Goal: Navigation & Orientation: Find specific page/section

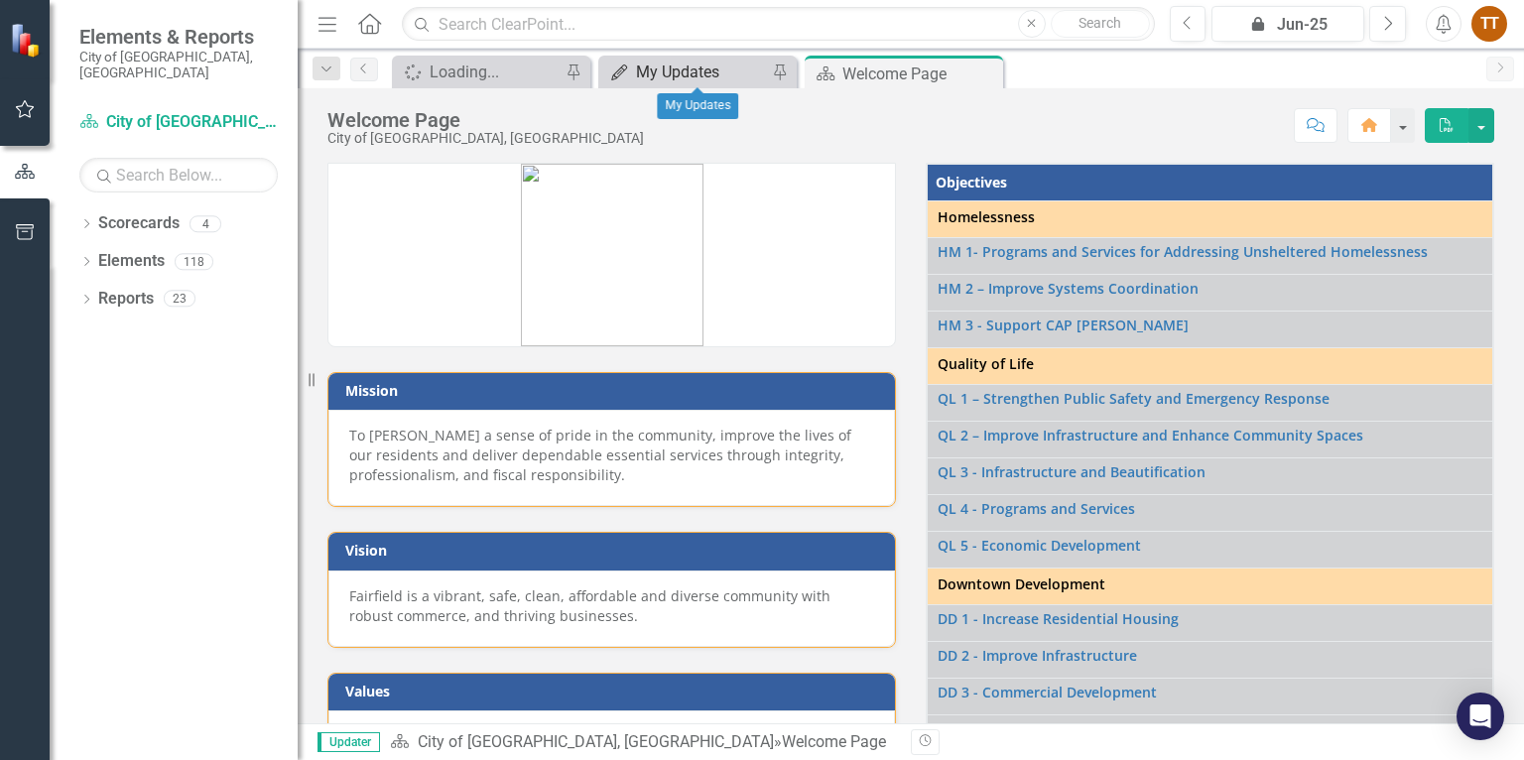
click at [679, 76] on div "My Updates" at bounding box center [701, 72] width 131 height 25
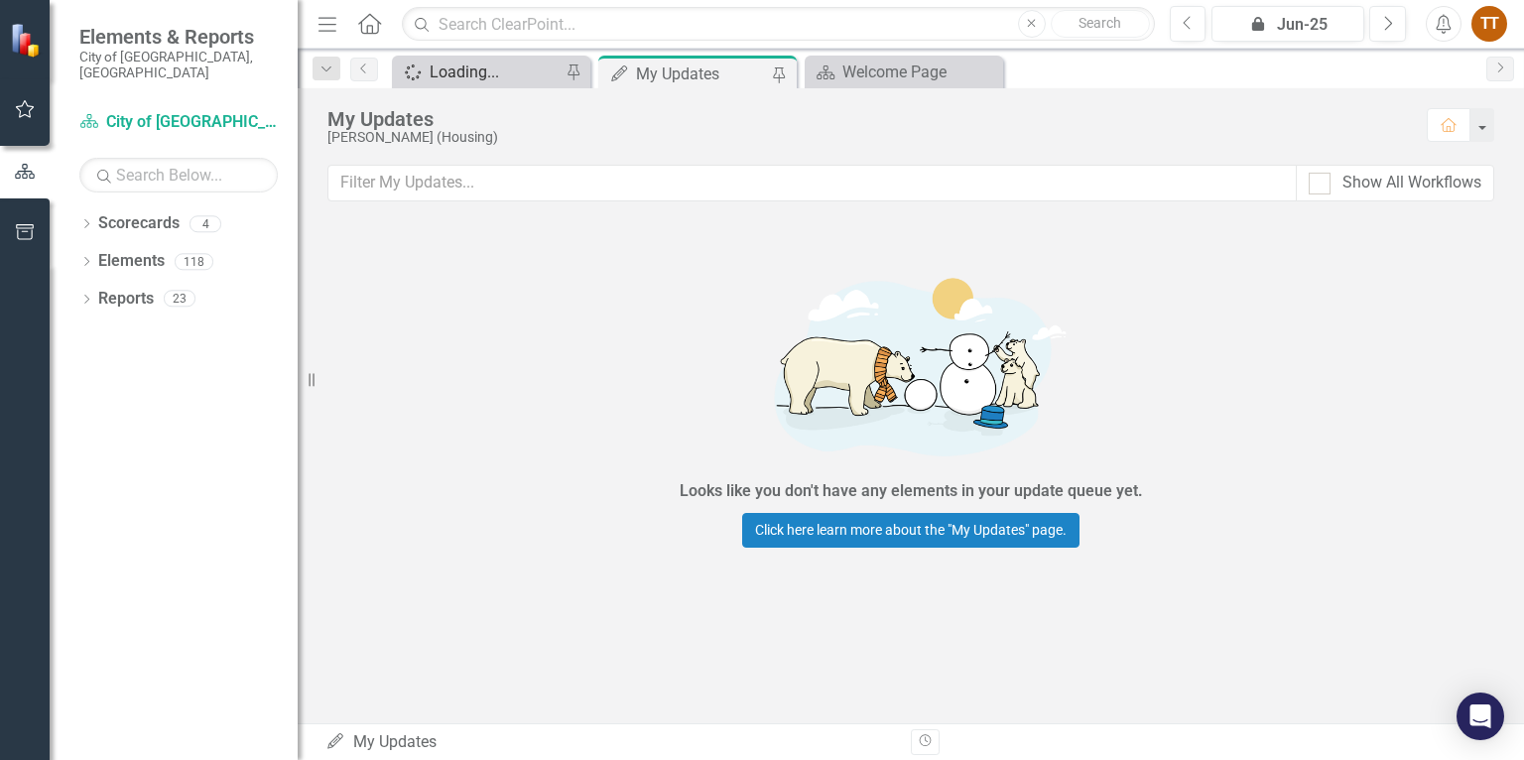
click at [460, 64] on div "Loading..." at bounding box center [495, 72] width 131 height 25
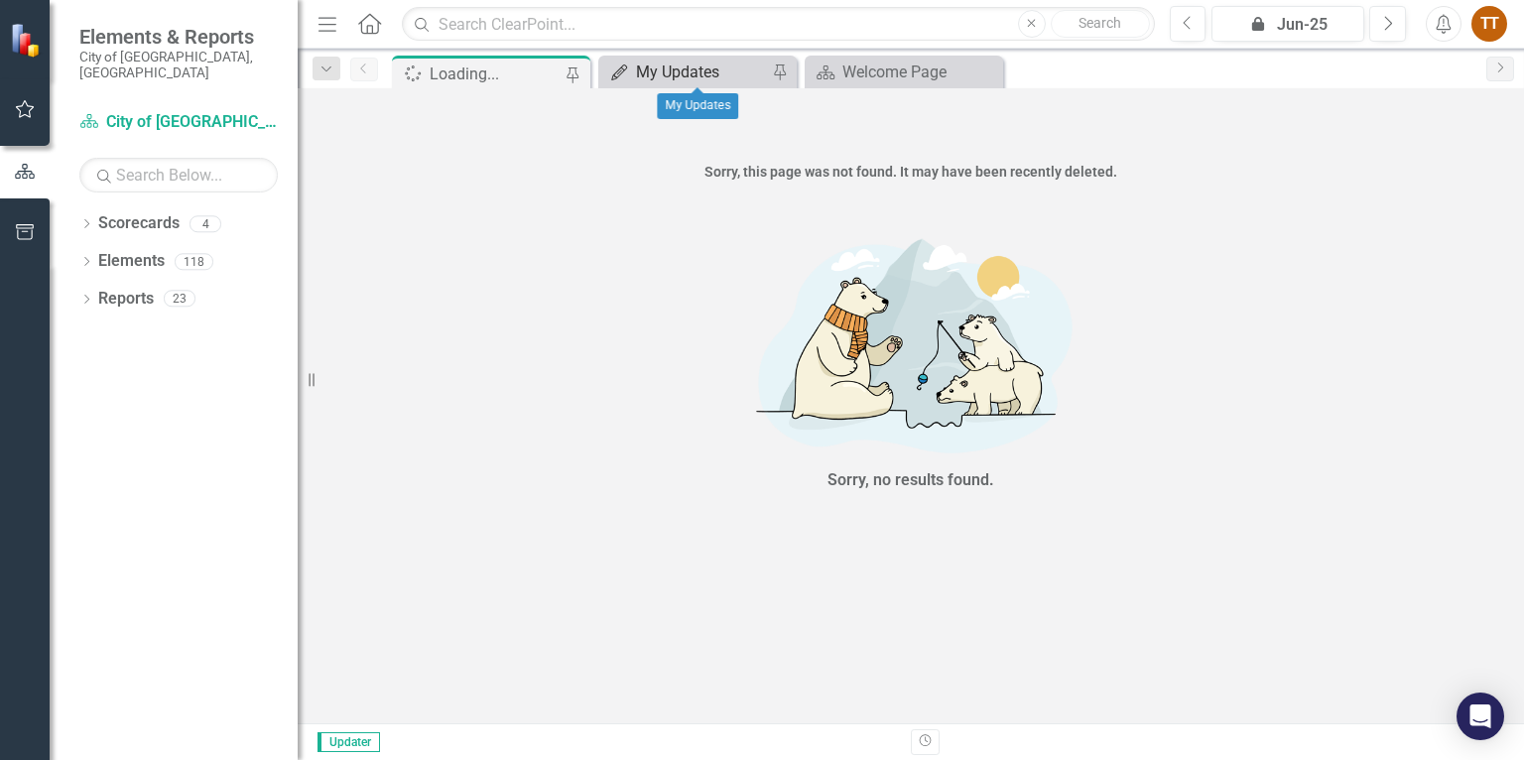
click at [666, 64] on div "My Updates" at bounding box center [701, 72] width 131 height 25
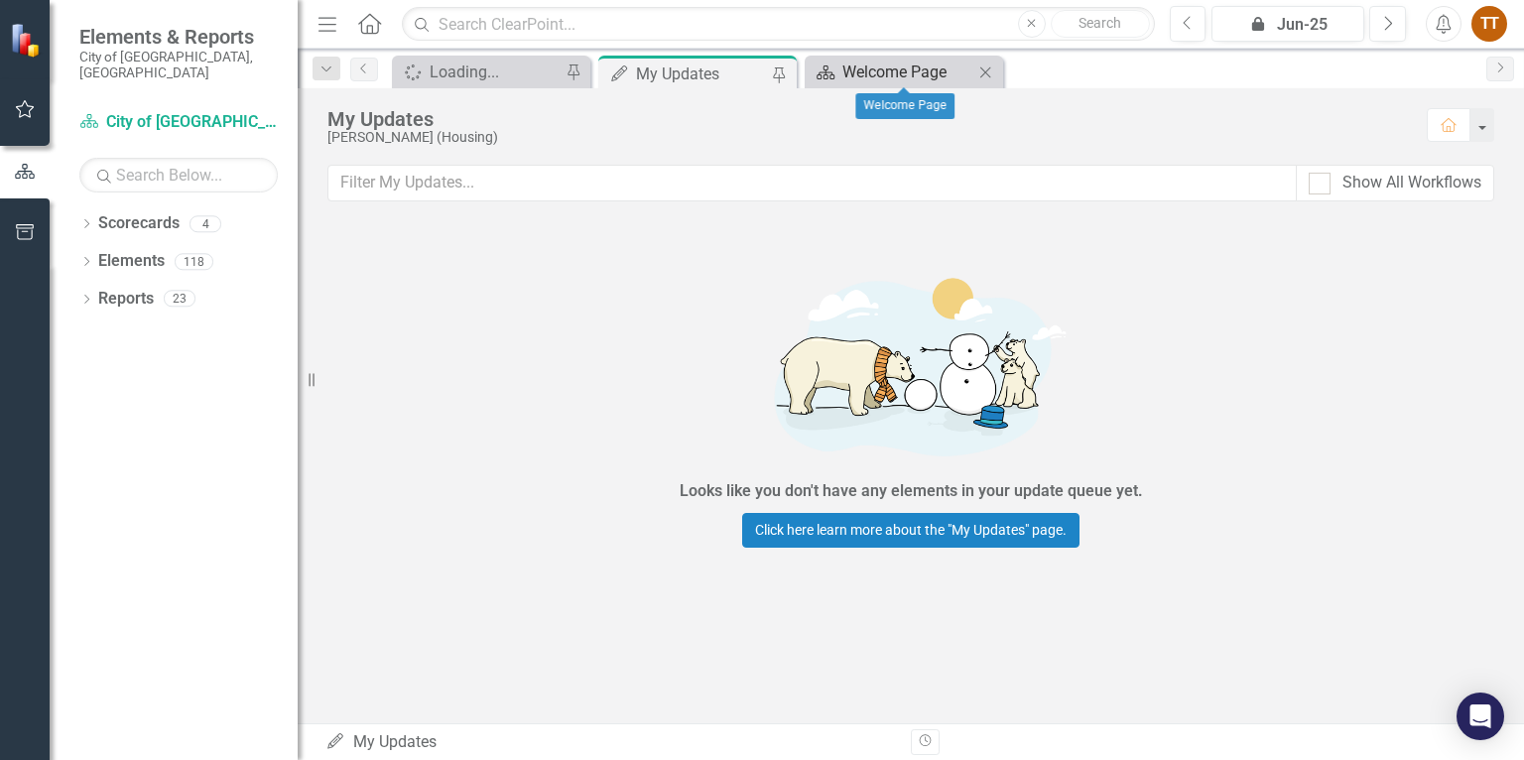
click at [900, 67] on div "Welcome Page" at bounding box center [907, 72] width 131 height 25
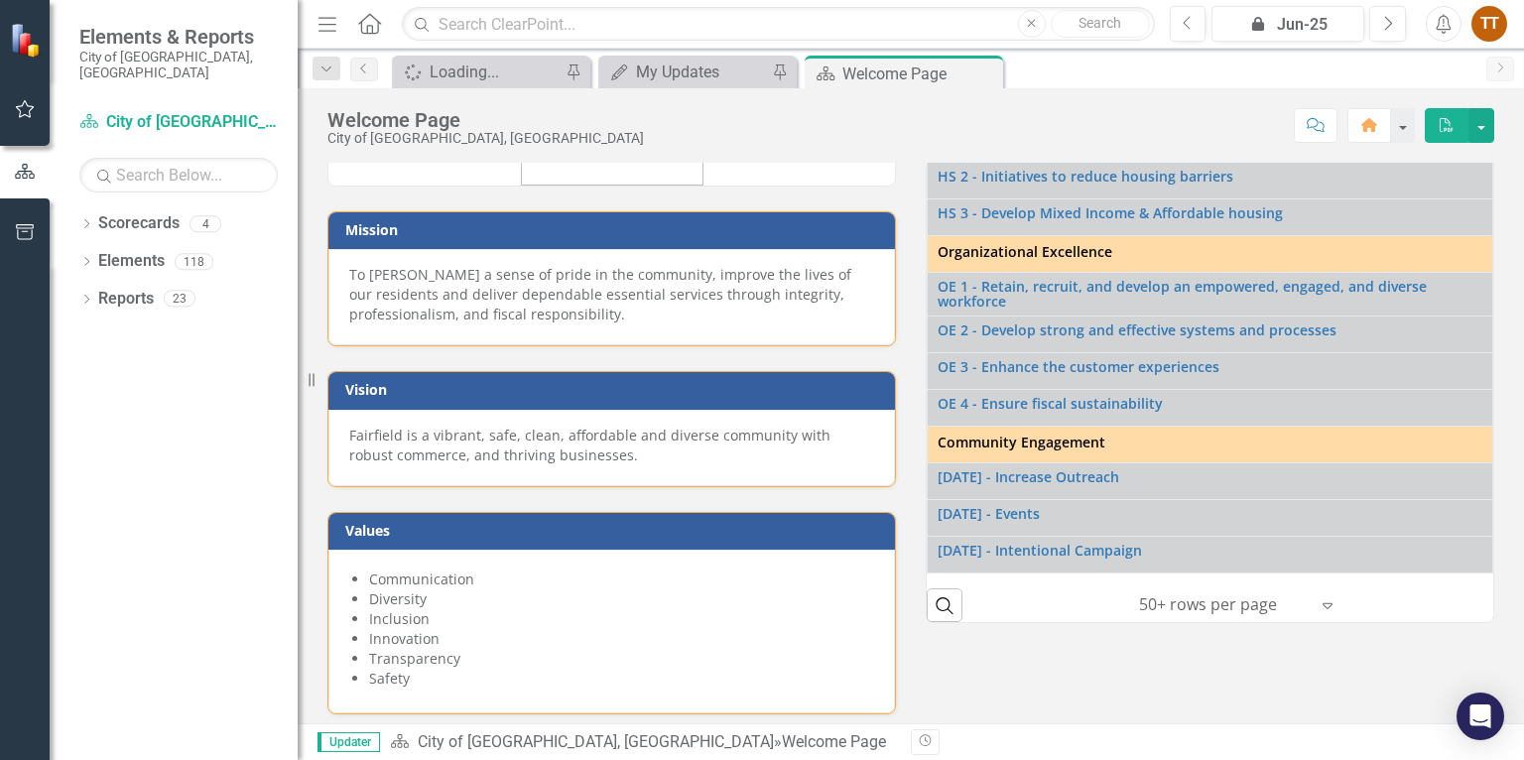
scroll to position [168, 0]
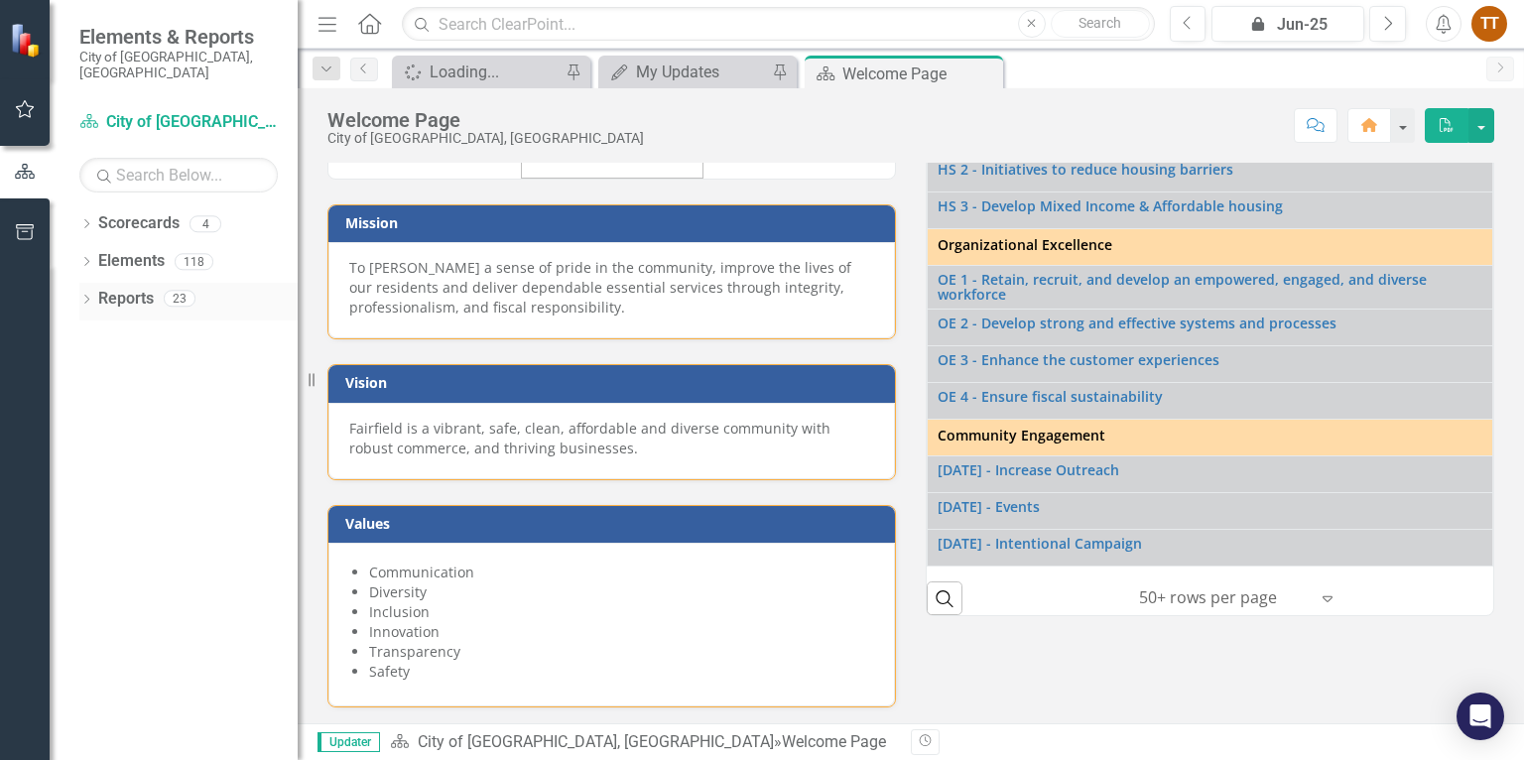
click at [85, 296] on icon "Dropdown" at bounding box center [86, 301] width 14 height 11
click at [91, 401] on icon "Dropdown" at bounding box center [95, 406] width 14 height 11
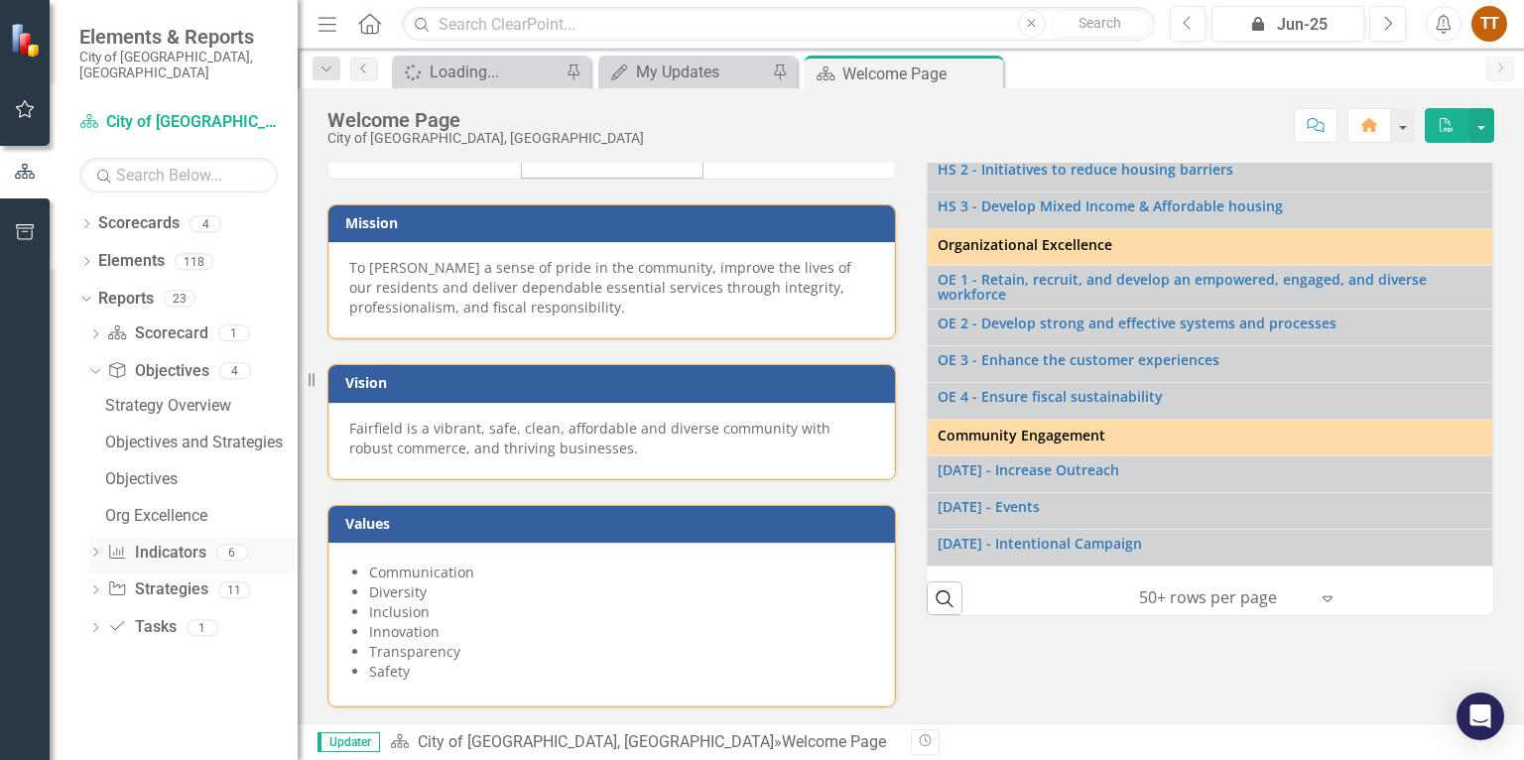
click at [95, 549] on icon "Dropdown" at bounding box center [95, 554] width 14 height 11
click at [99, 698] on icon "Dropdown" at bounding box center [95, 703] width 14 height 11
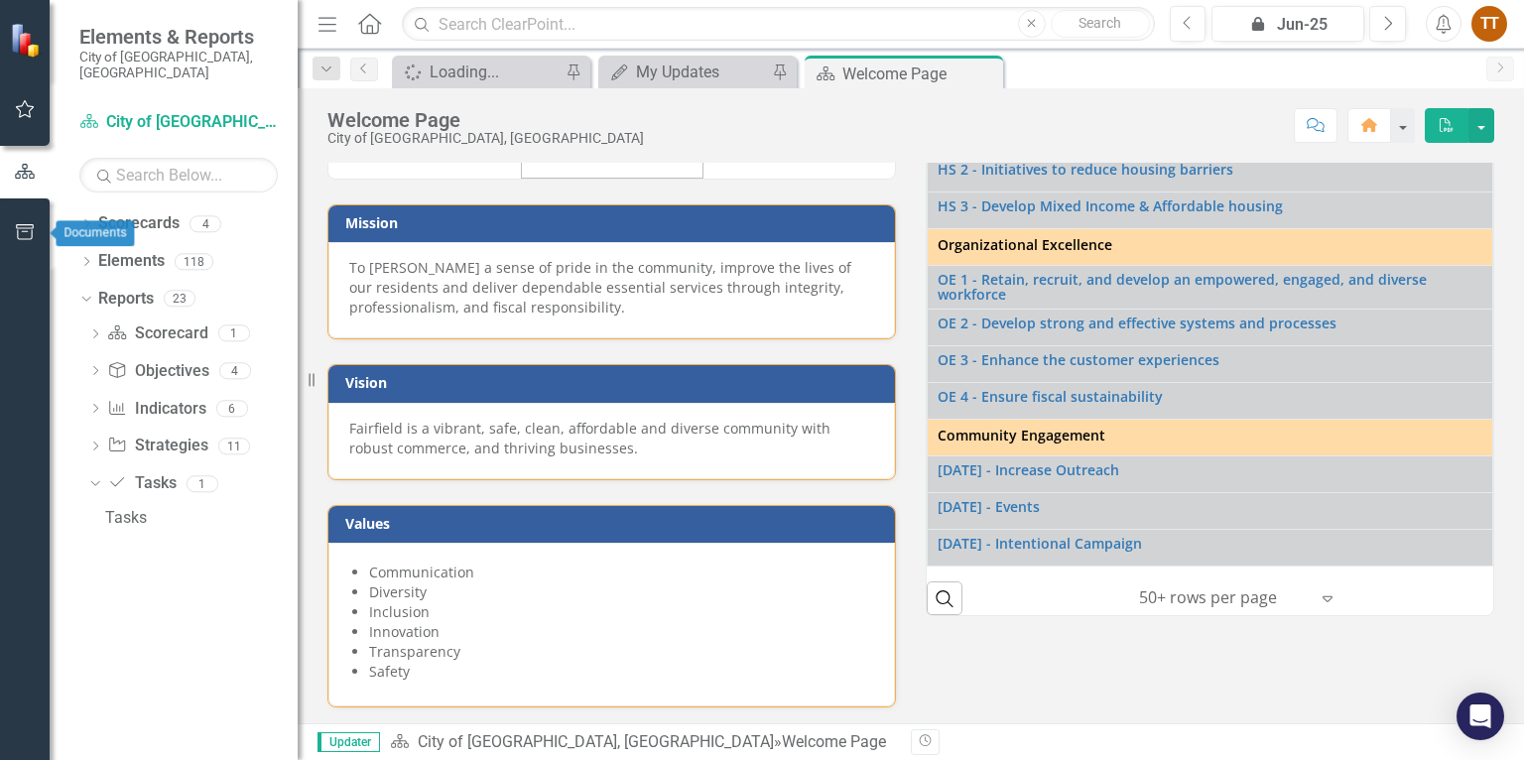
click at [18, 227] on icon "button" at bounding box center [25, 232] width 18 height 16
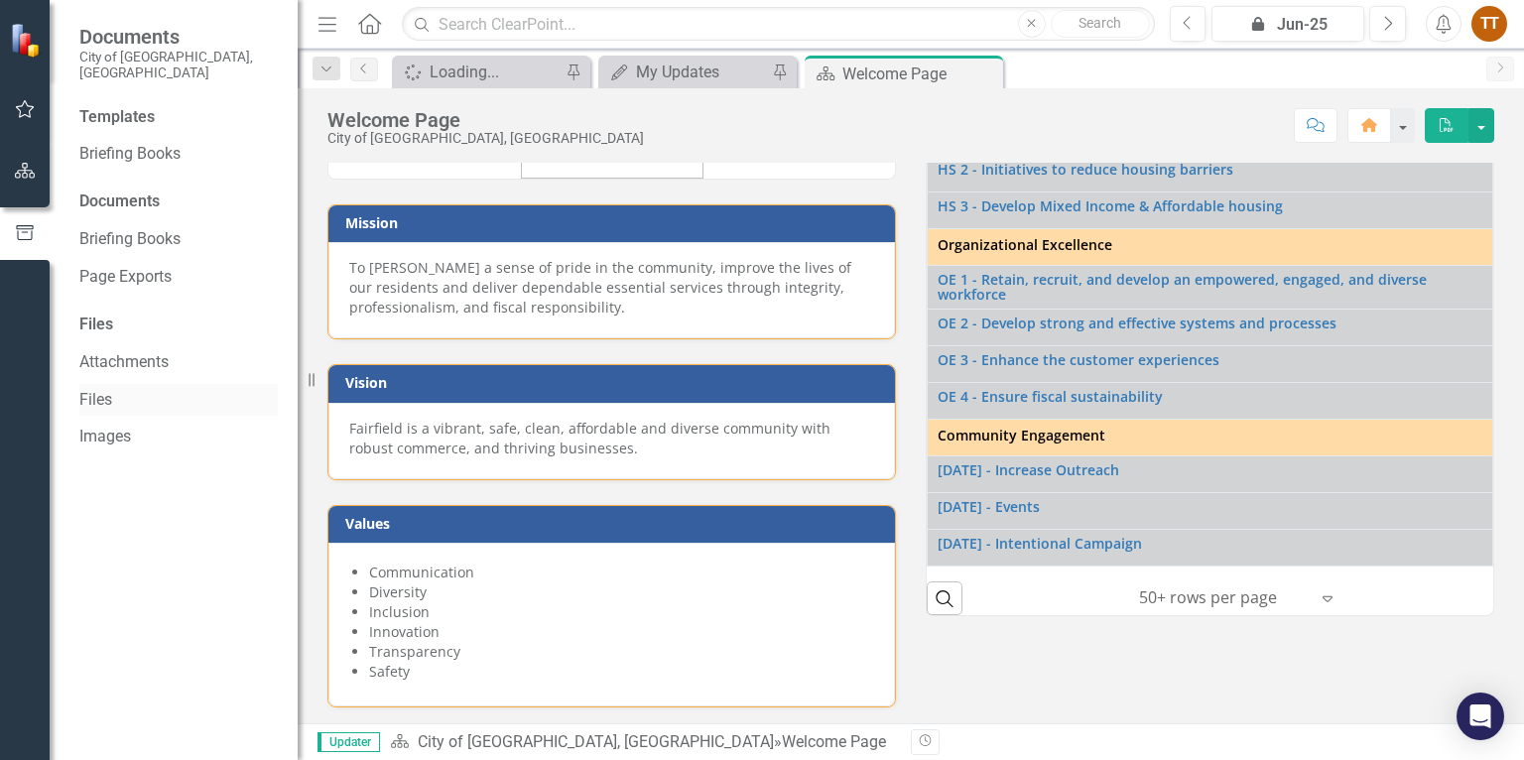
click at [99, 389] on link "Files" at bounding box center [178, 400] width 198 height 23
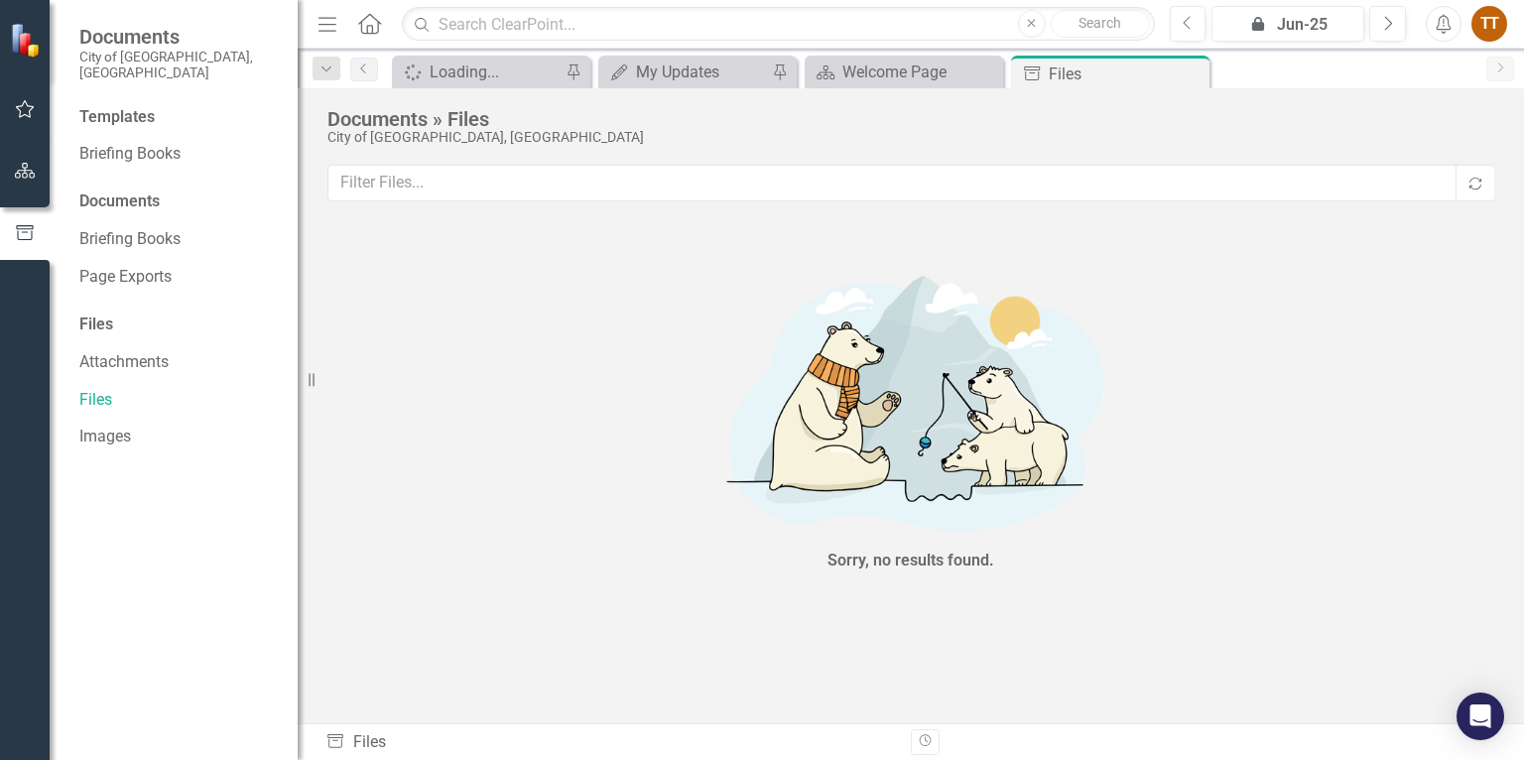
click at [323, 16] on icon "Menu" at bounding box center [328, 23] width 26 height 21
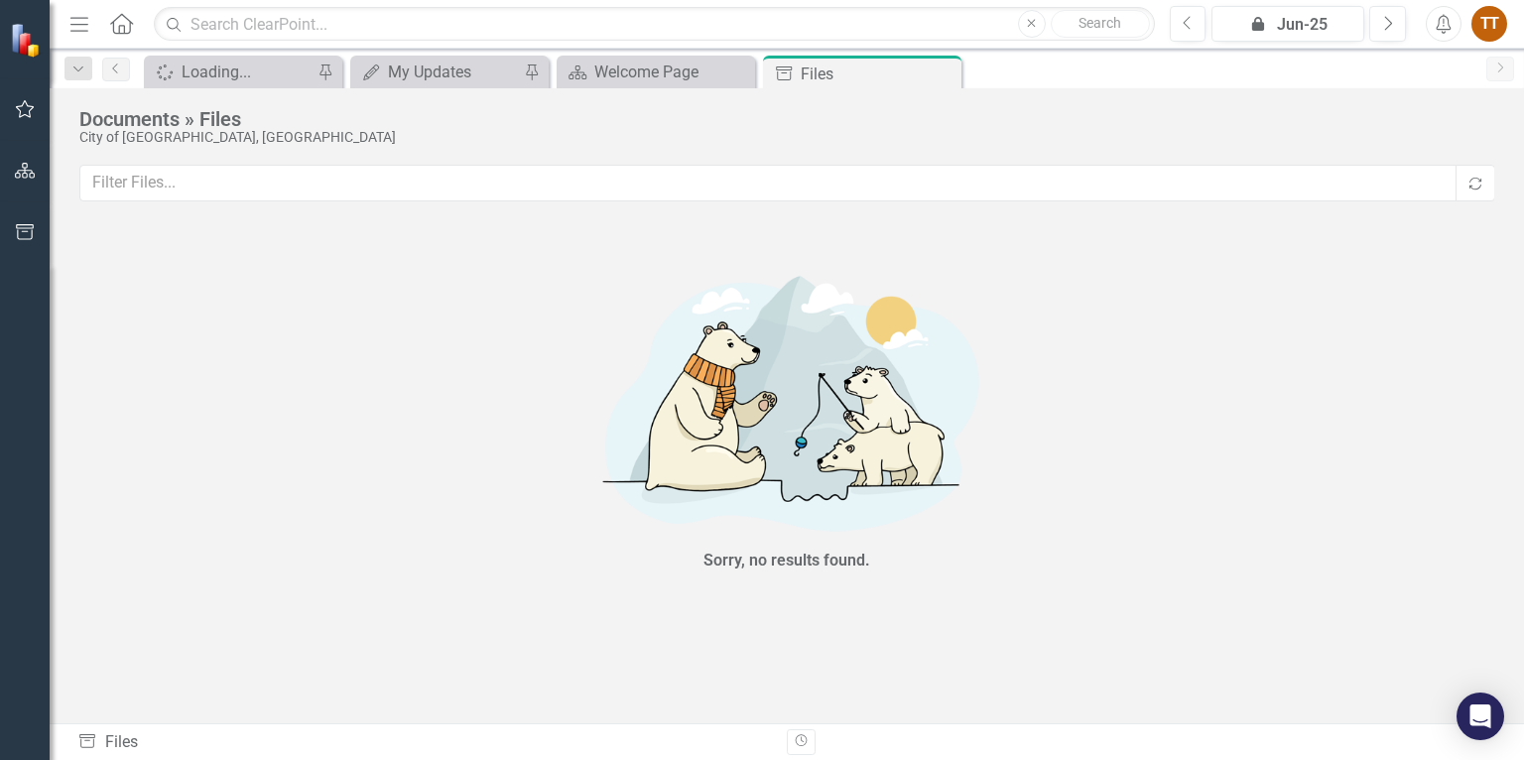
click at [82, 16] on icon "Menu" at bounding box center [79, 23] width 26 height 21
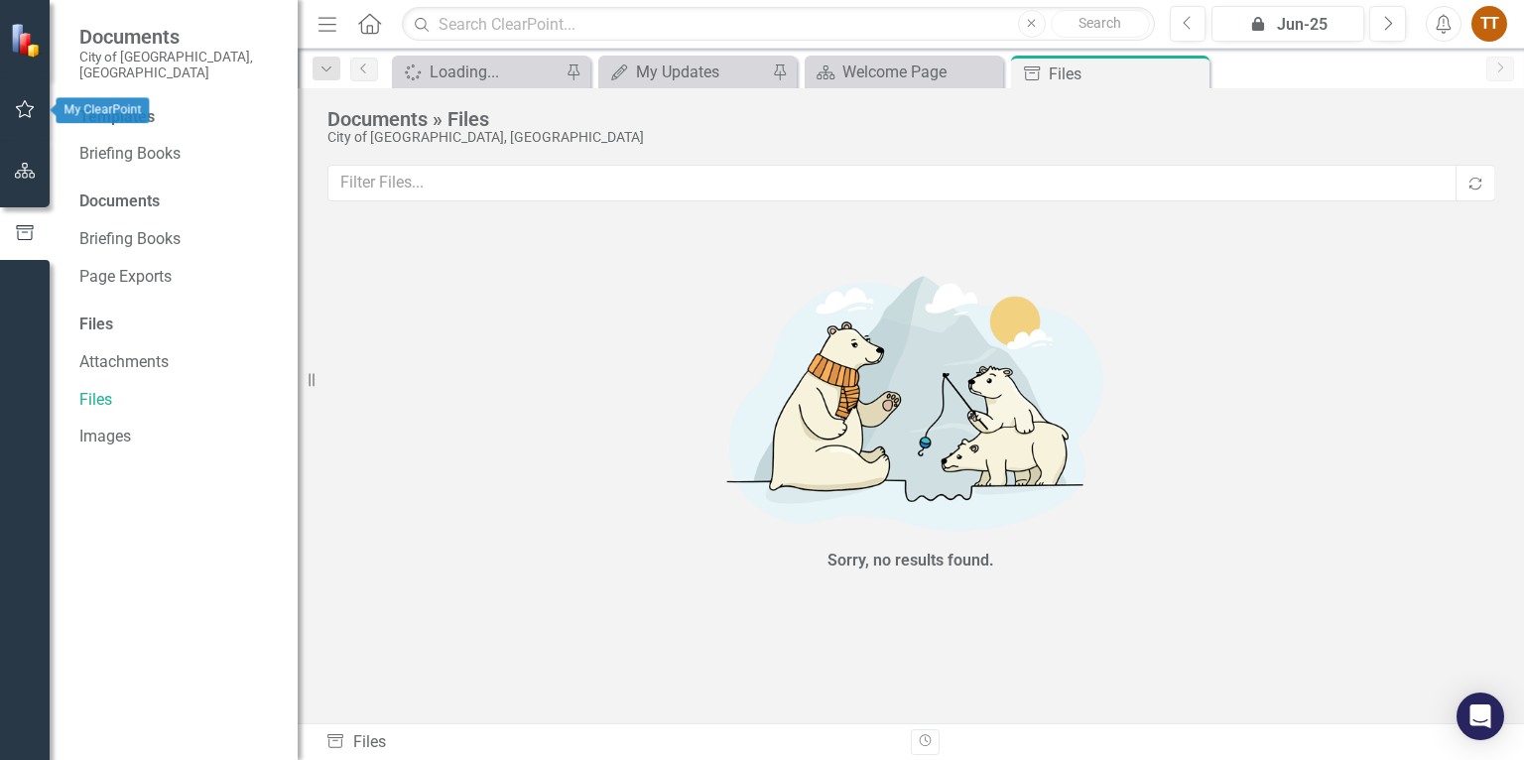
click at [22, 115] on icon "button" at bounding box center [25, 109] width 19 height 18
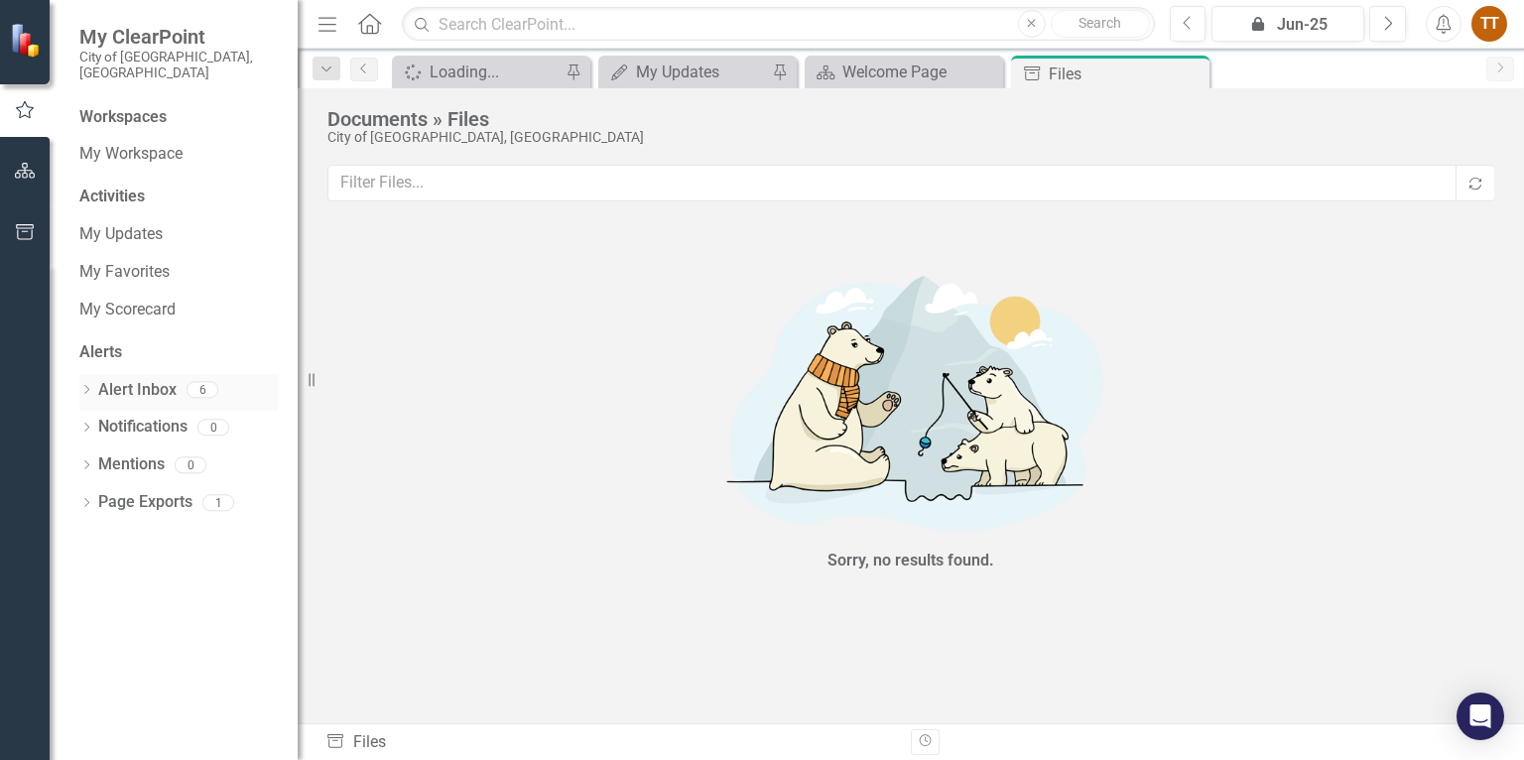
click at [91, 386] on icon "Dropdown" at bounding box center [86, 391] width 14 height 11
click at [191, 489] on div "Notification [CC] FY25 Q4 Action Updates Reminder" at bounding box center [183, 497] width 189 height 37
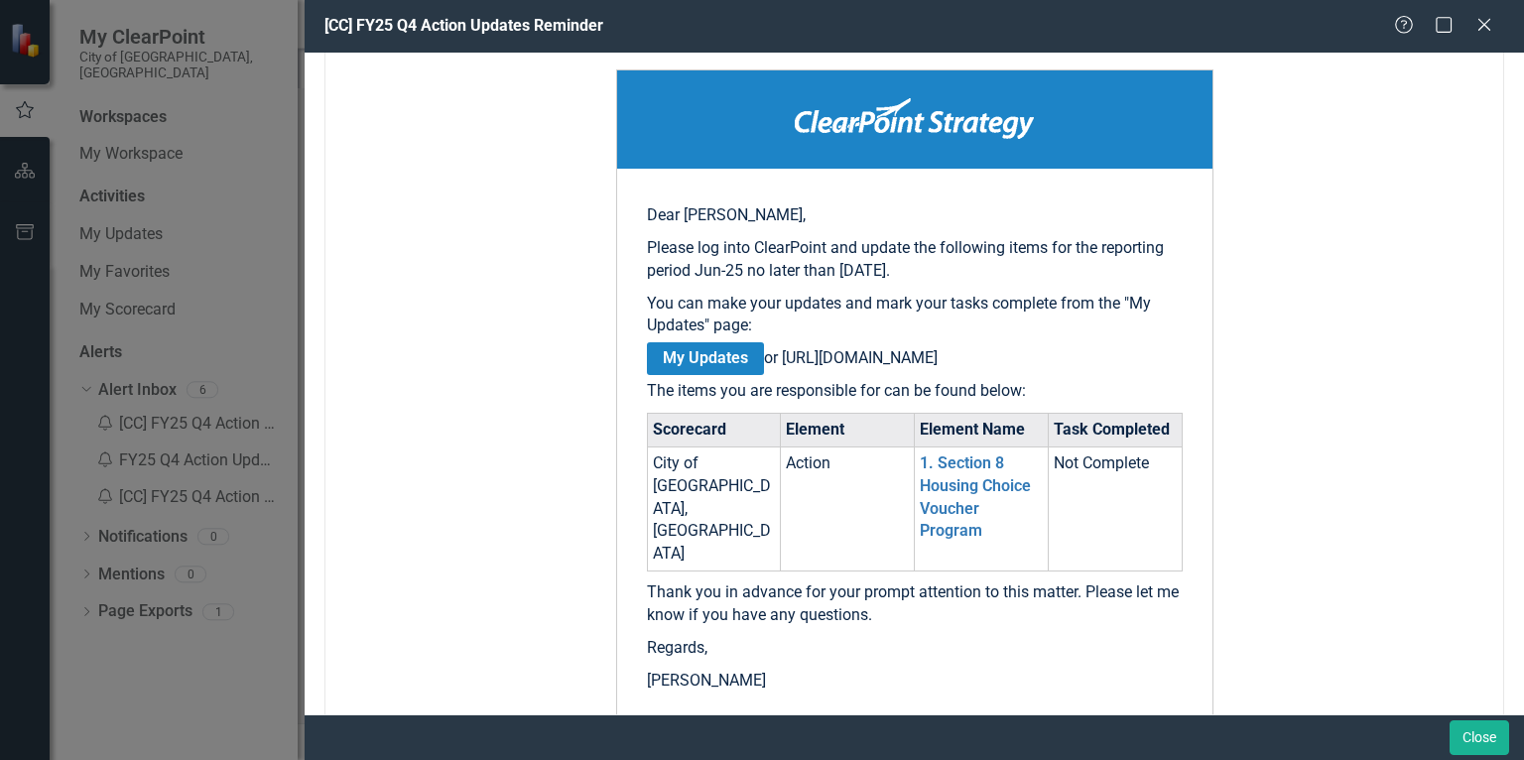
scroll to position [79, 0]
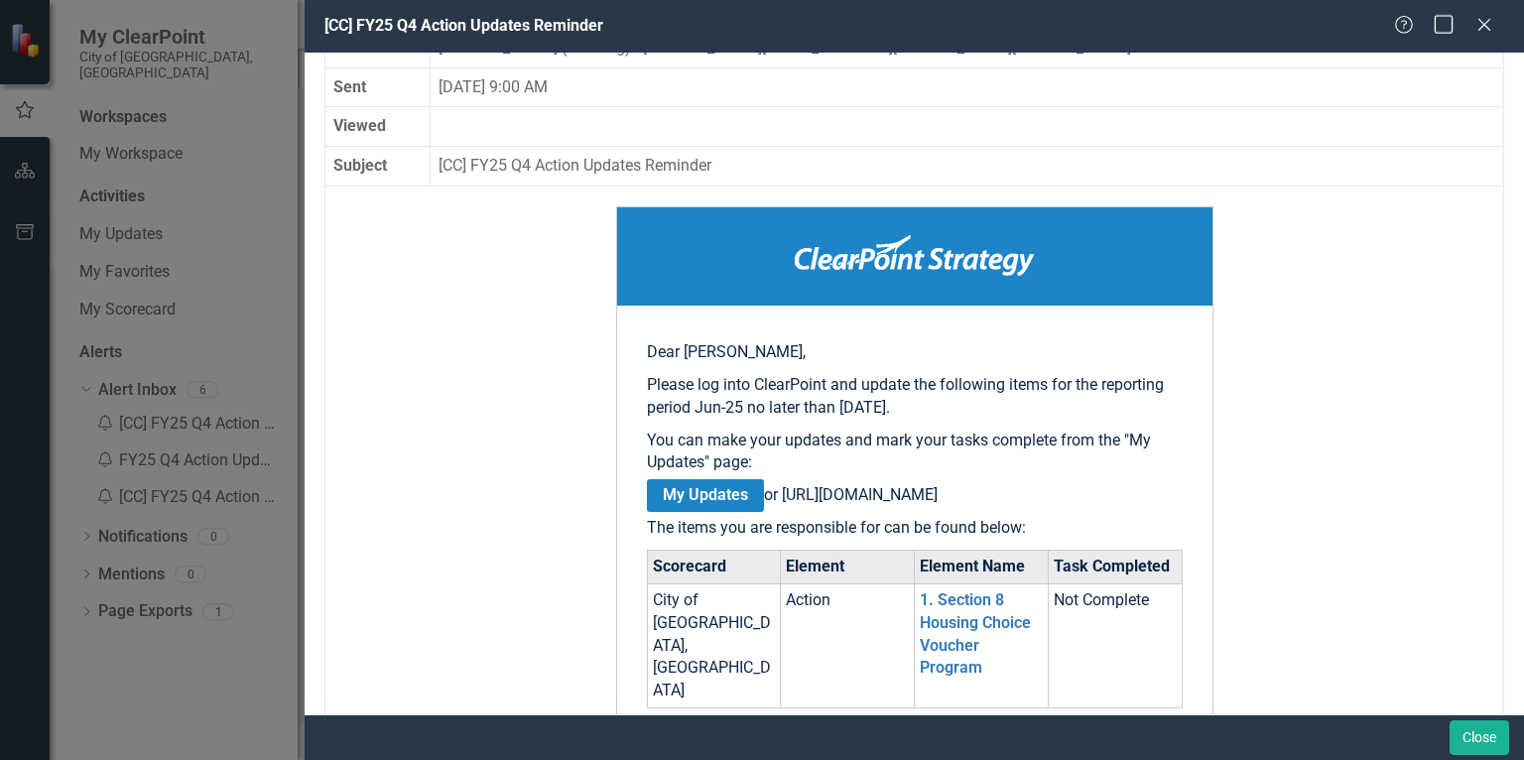
drag, startPoint x: 1488, startPoint y: 31, endPoint x: 1436, endPoint y: 31, distance: 52.6
click at [1488, 31] on icon "Close" at bounding box center [1485, 25] width 20 height 16
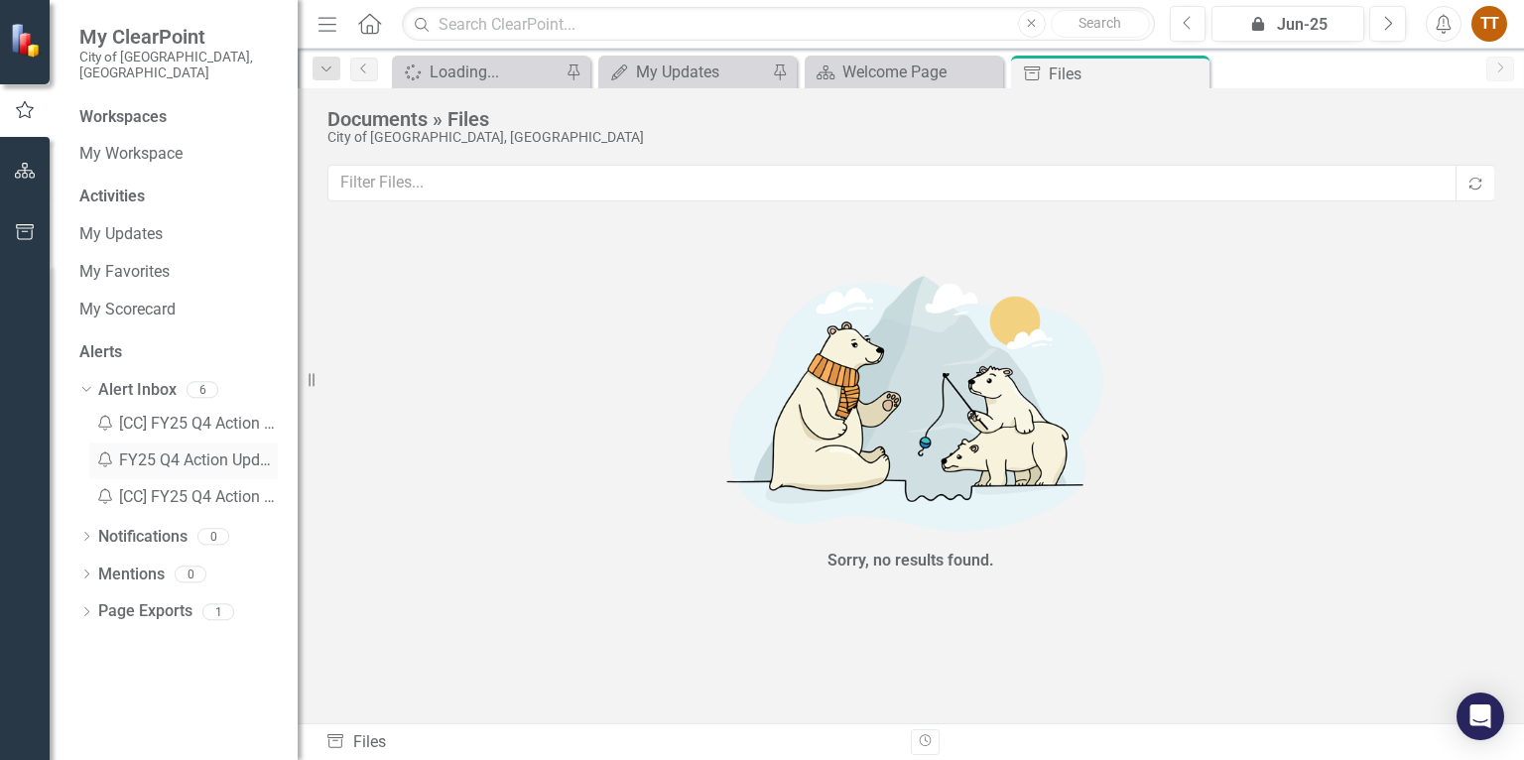
click at [223, 448] on div "Notification FY25 Q4 Action Updates Reminder" at bounding box center [183, 461] width 189 height 37
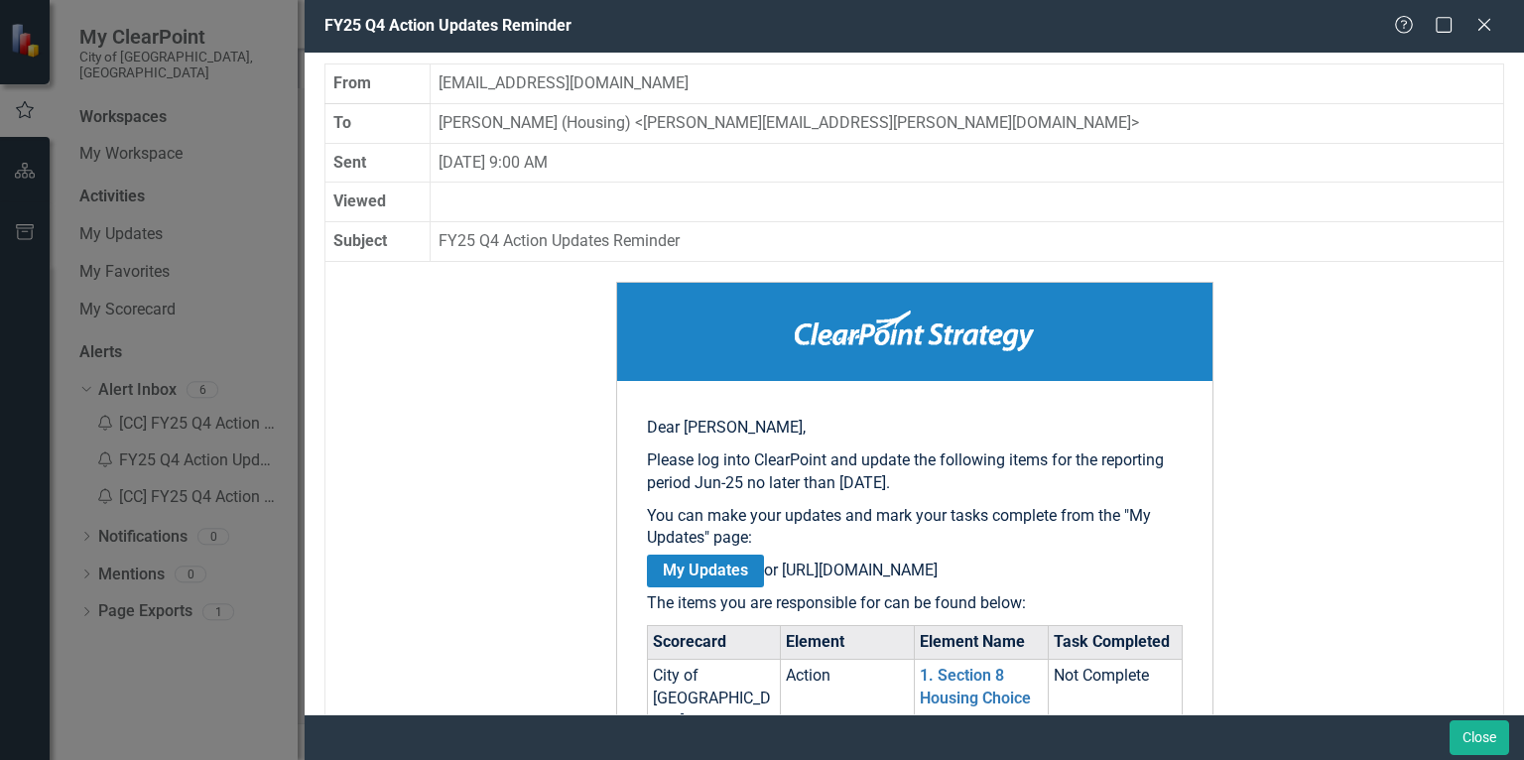
scroll to position [0, 0]
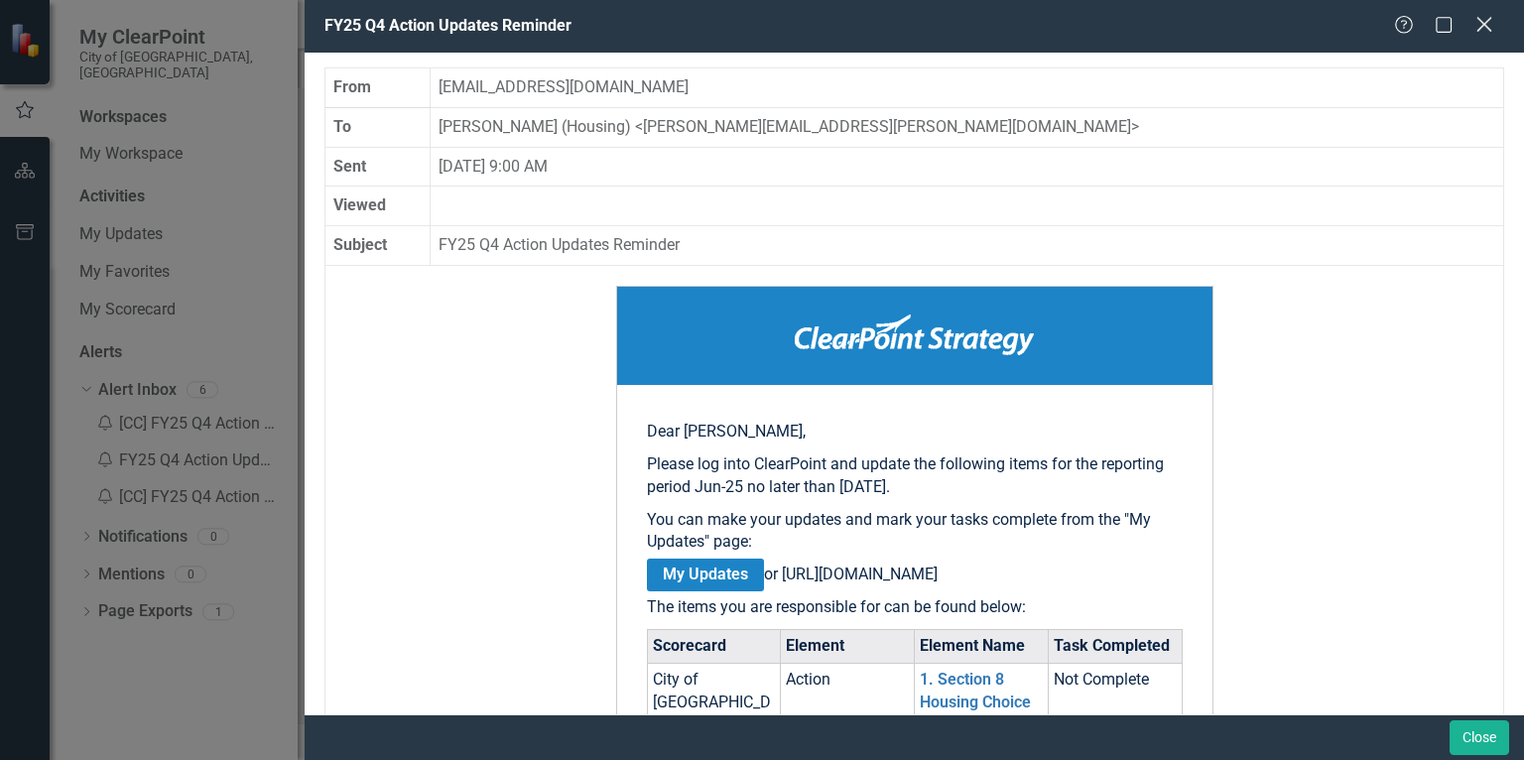
click at [1488, 24] on icon "Close" at bounding box center [1484, 24] width 25 height 19
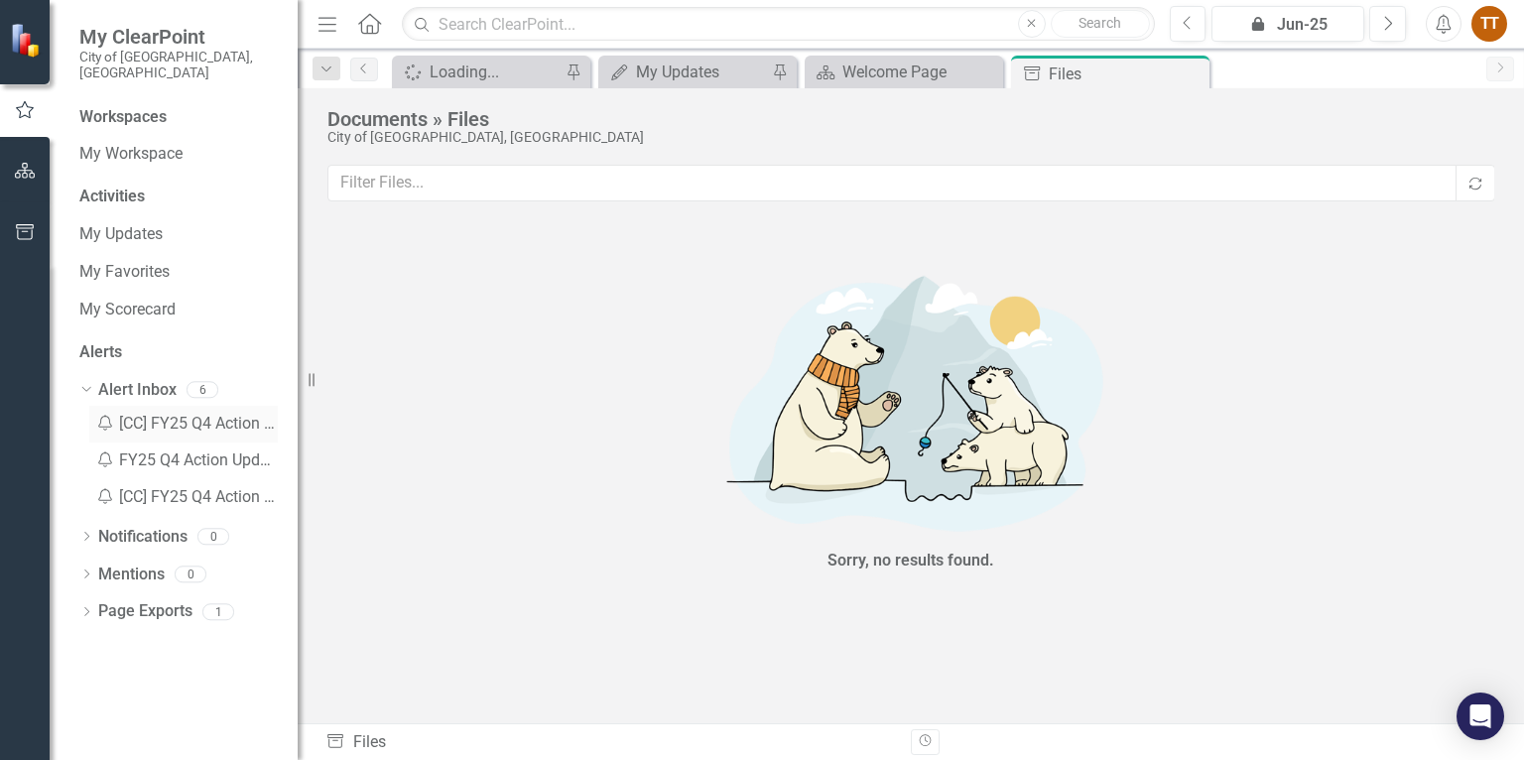
click at [217, 406] on div "Notification [CC] FY25 Q4 Action Updates Reminder" at bounding box center [183, 424] width 189 height 37
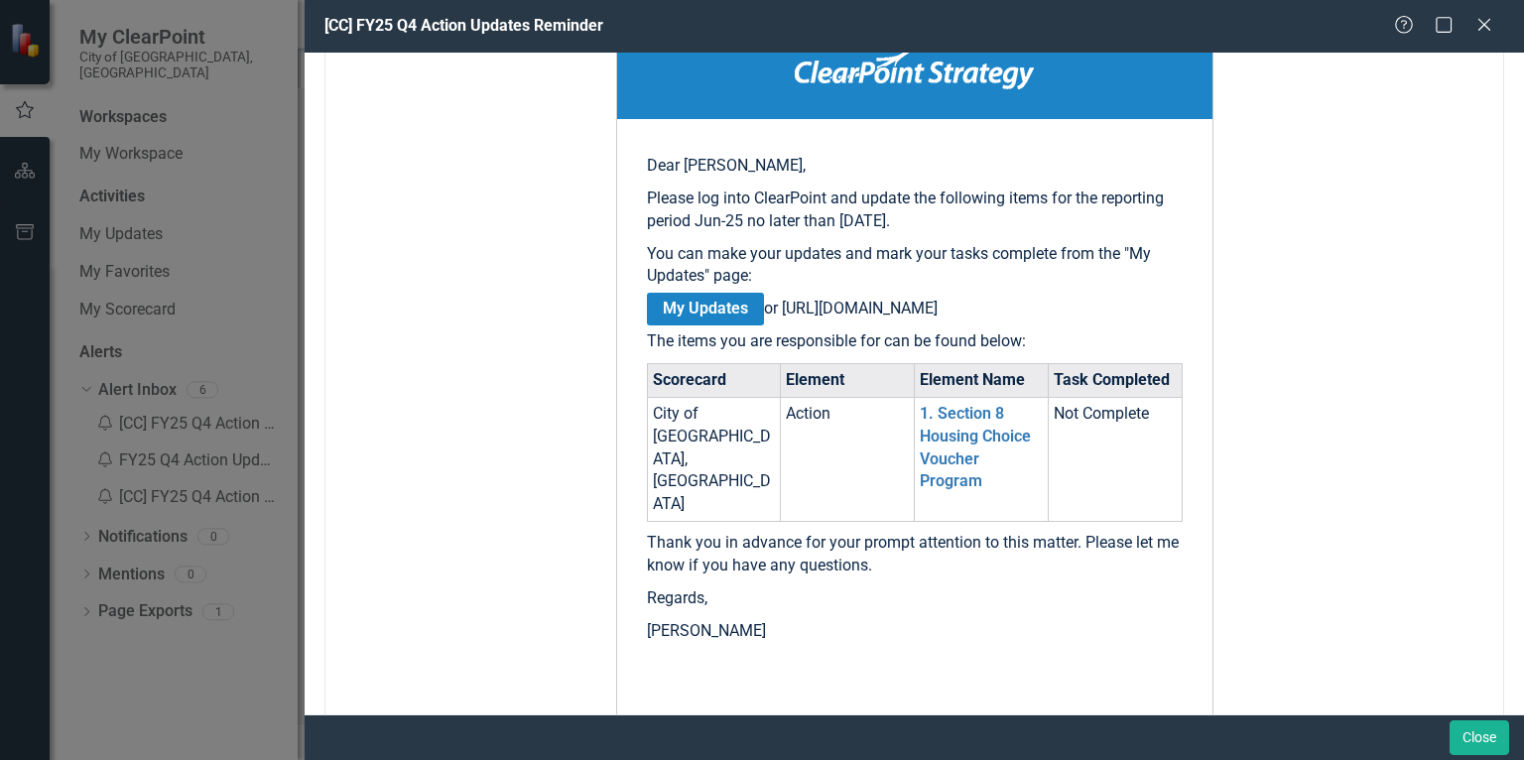
scroll to position [79, 0]
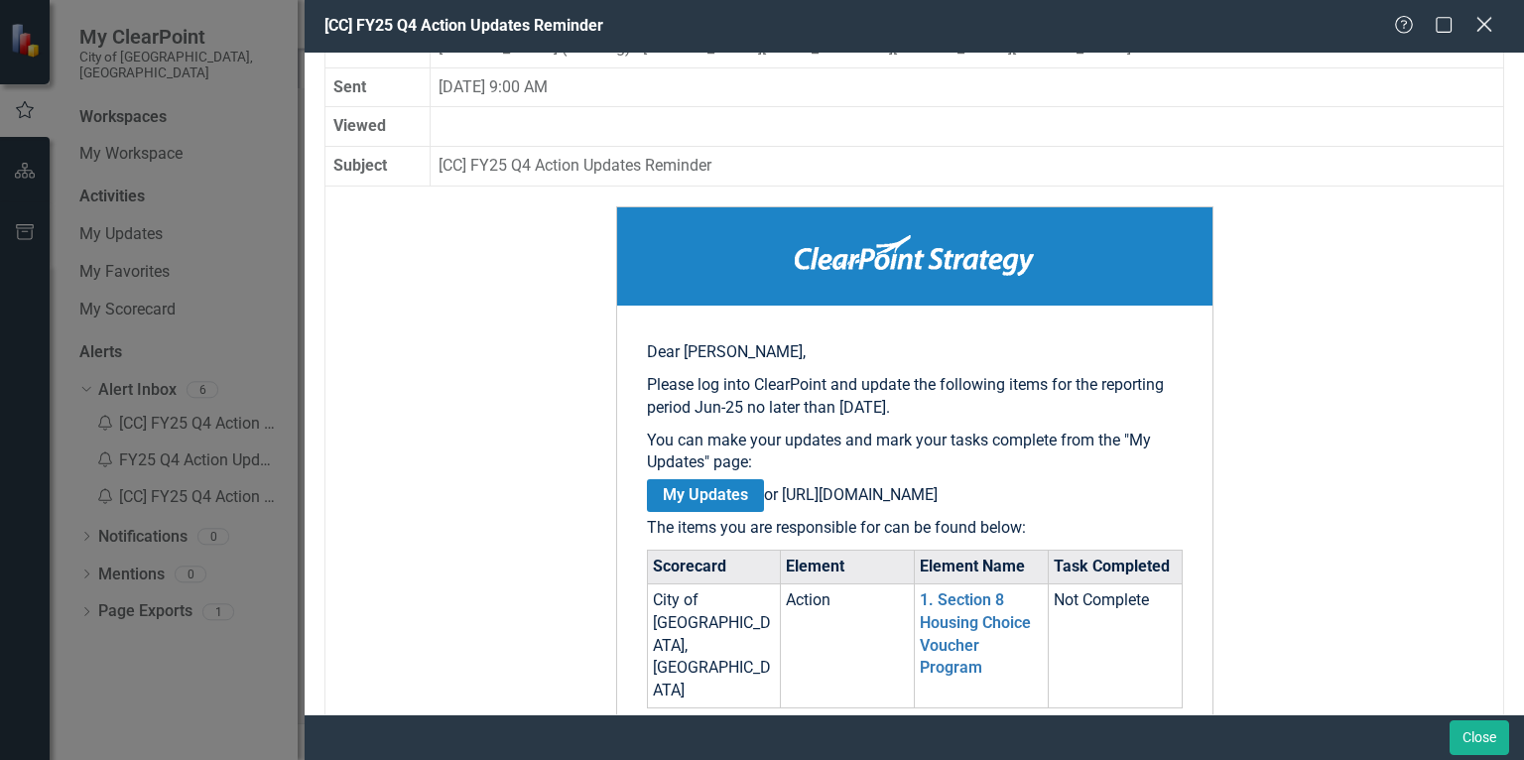
click at [1481, 25] on icon "Close" at bounding box center [1484, 24] width 25 height 19
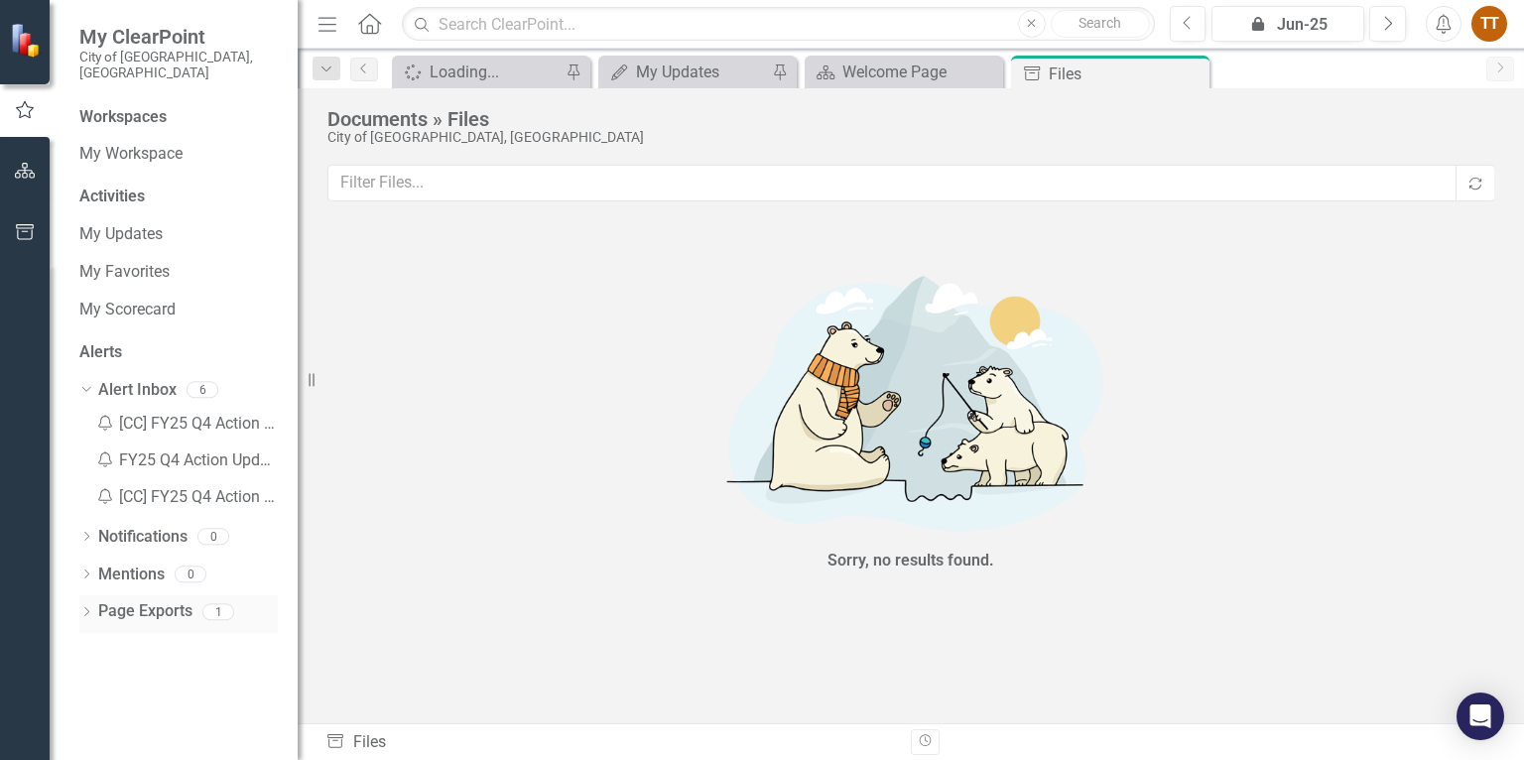
click at [96, 595] on div "Dropdown Page Exports 1" at bounding box center [178, 614] width 198 height 38
click at [86, 607] on icon at bounding box center [86, 611] width 5 height 9
click at [200, 628] on link "PDF HM 1 - Develop Street Outreach" at bounding box center [183, 646] width 189 height 37
click at [135, 143] on link "My Workspace" at bounding box center [178, 154] width 198 height 23
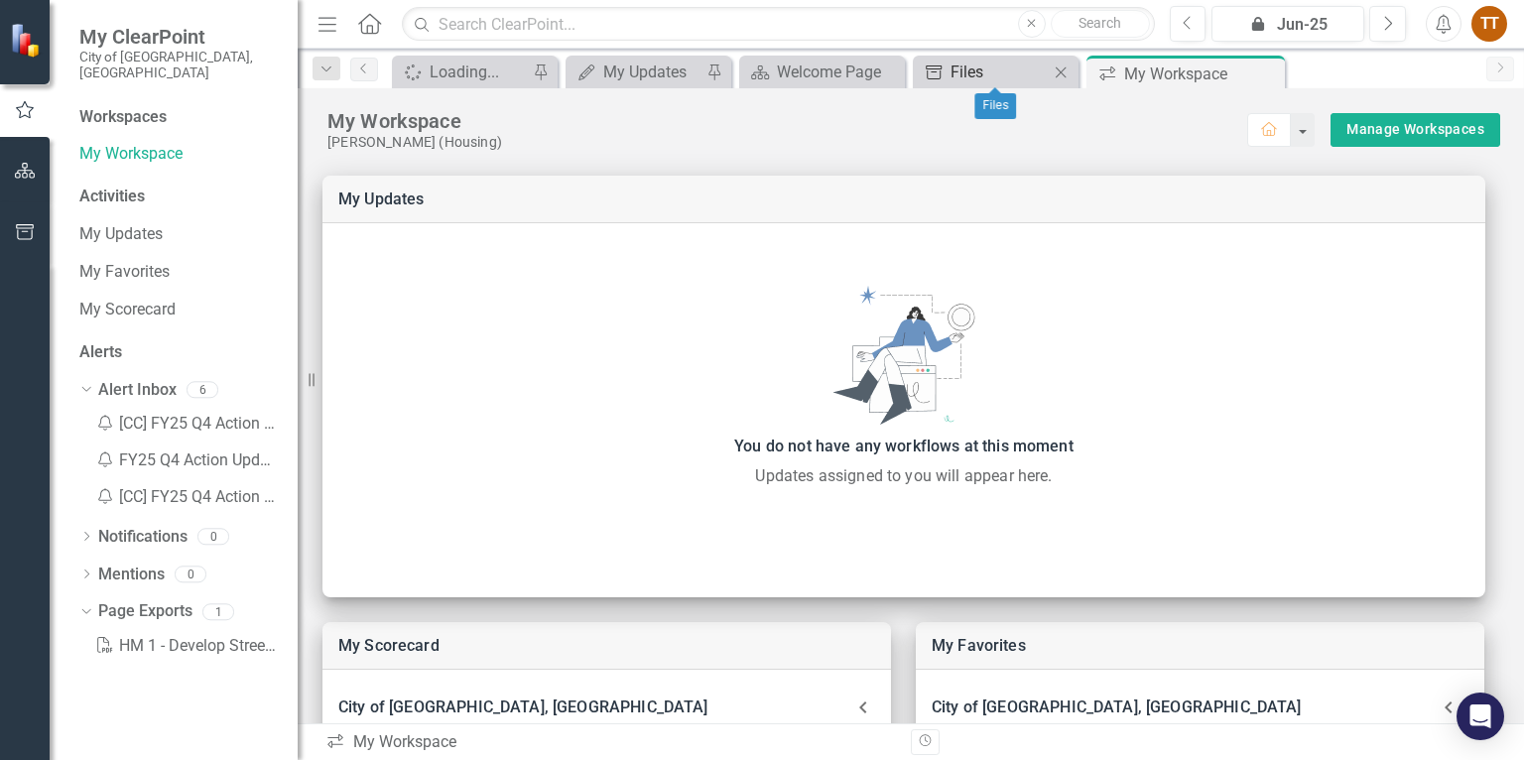
click at [1030, 73] on div "Files" at bounding box center [1000, 72] width 98 height 25
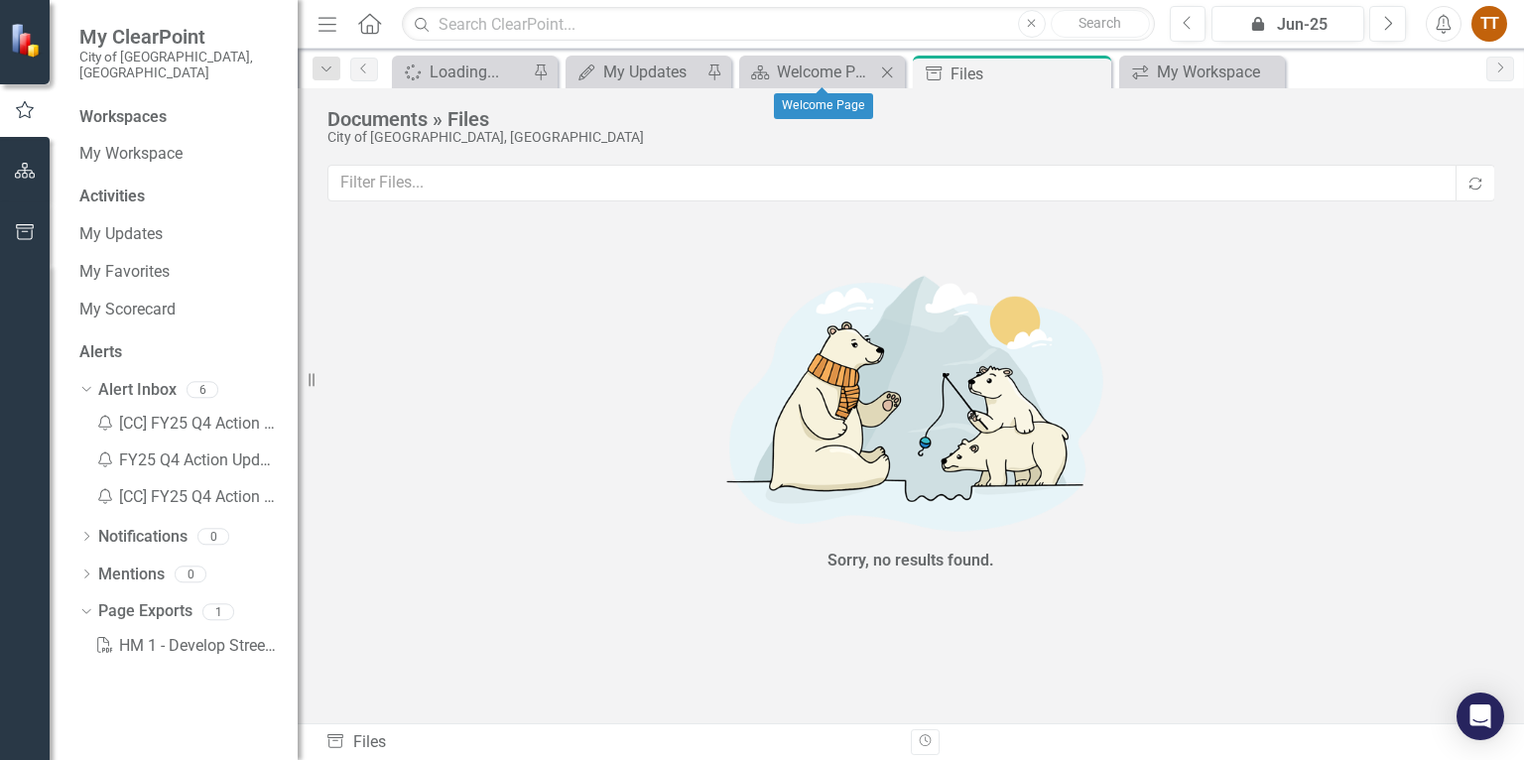
click at [855, 83] on div "Scorecard Welcome Page Close" at bounding box center [822, 72] width 166 height 33
click at [675, 73] on div "My Updates" at bounding box center [652, 72] width 98 height 25
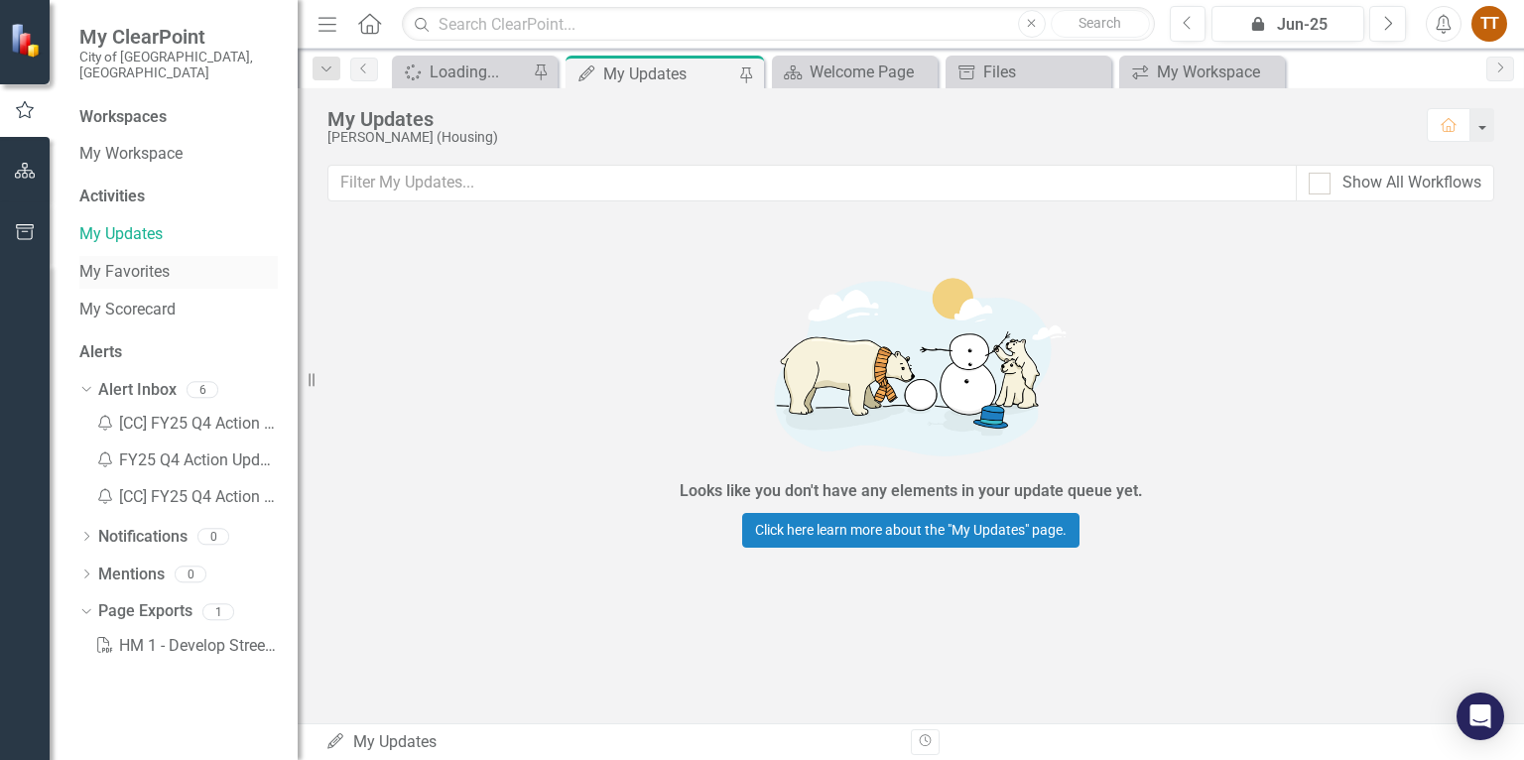
click at [127, 261] on link "My Favorites" at bounding box center [178, 272] width 198 height 23
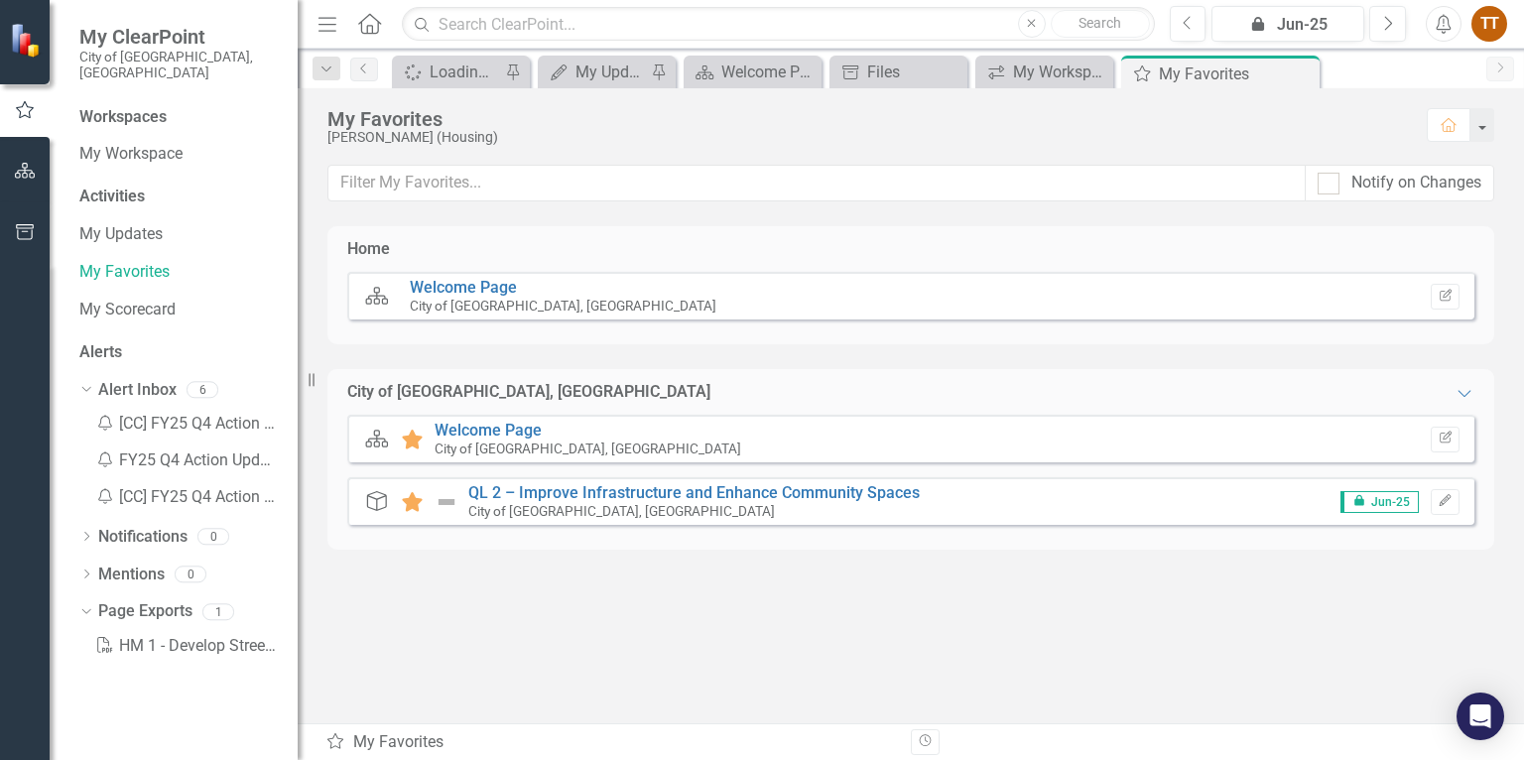
click at [139, 106] on div "Workspaces" at bounding box center [122, 117] width 87 height 23
click at [451, 68] on div "Loading..." at bounding box center [465, 72] width 70 height 25
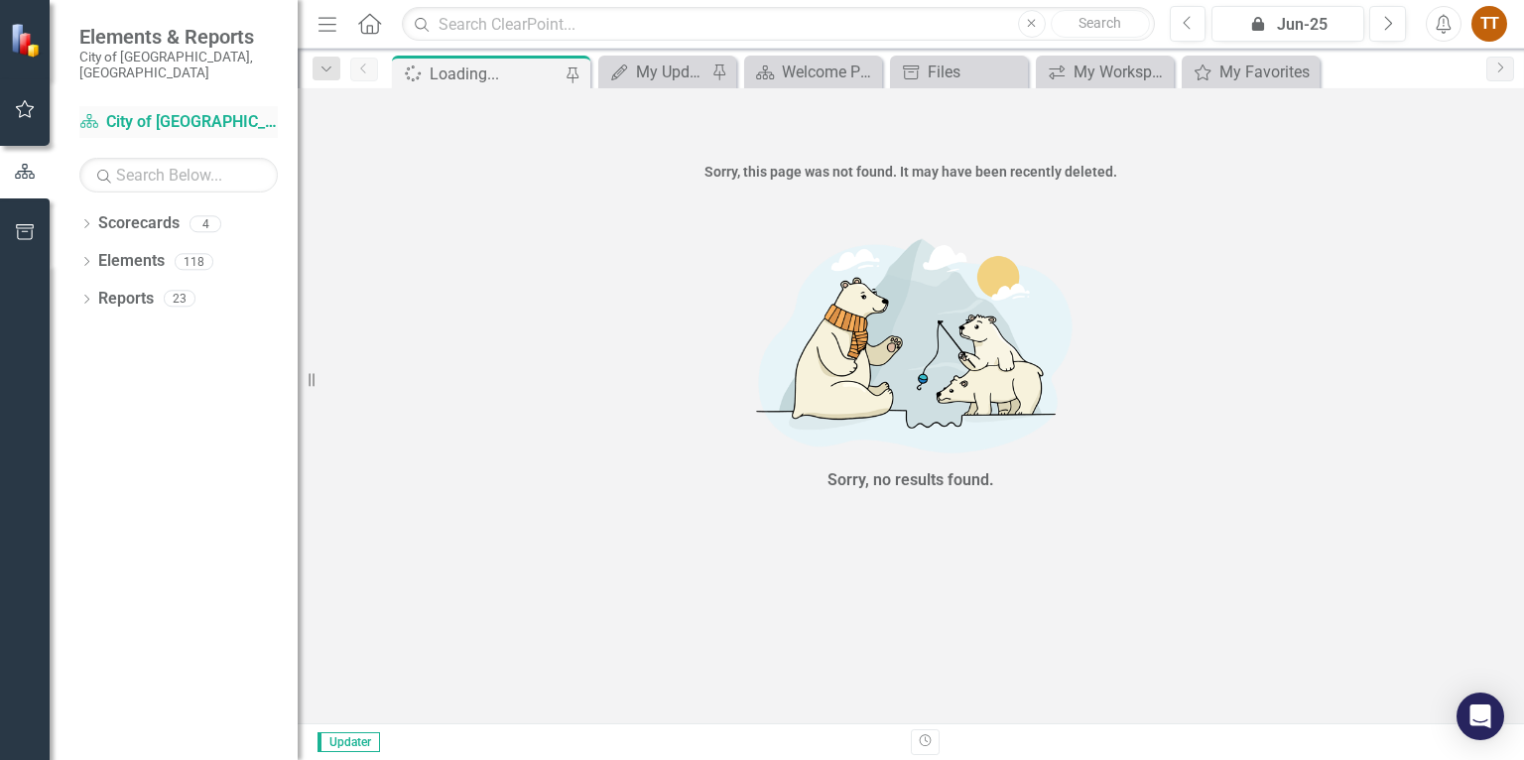
click at [139, 111] on link "Scorecard City of [GEOGRAPHIC_DATA], [GEOGRAPHIC_DATA]" at bounding box center [178, 122] width 198 height 23
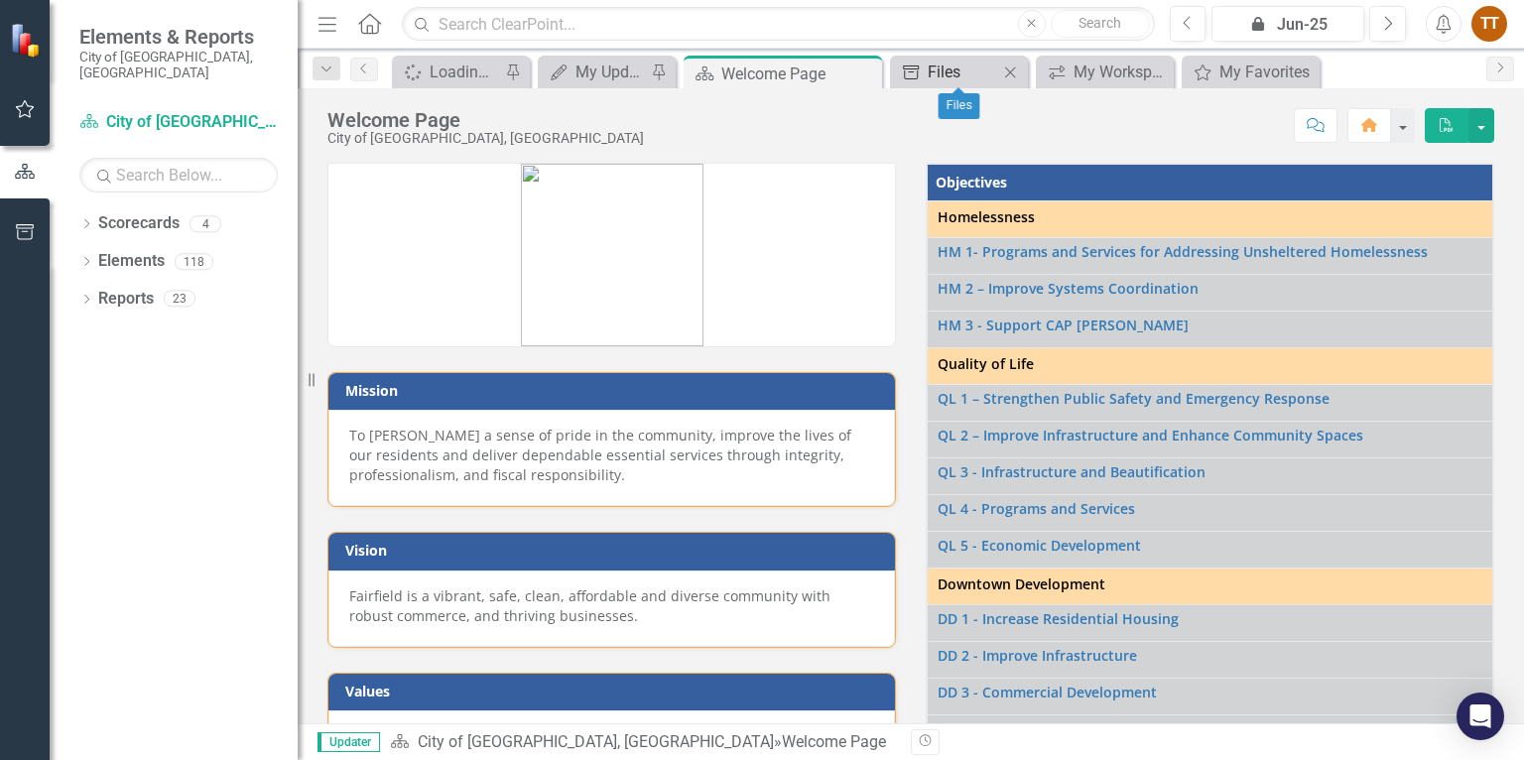
click at [992, 76] on div "Files" at bounding box center [963, 72] width 70 height 25
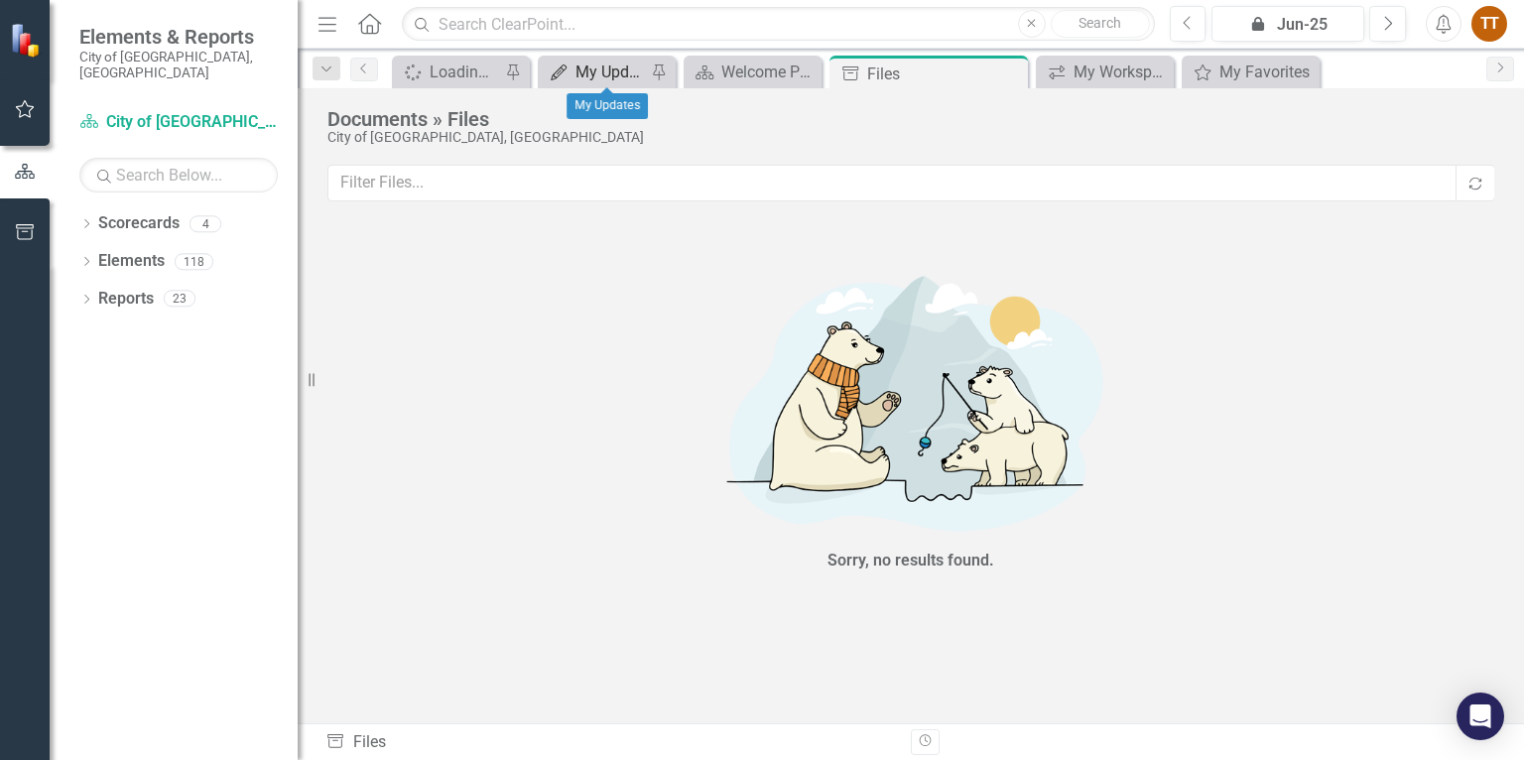
click at [576, 74] on div "My Updates" at bounding box center [611, 72] width 70 height 25
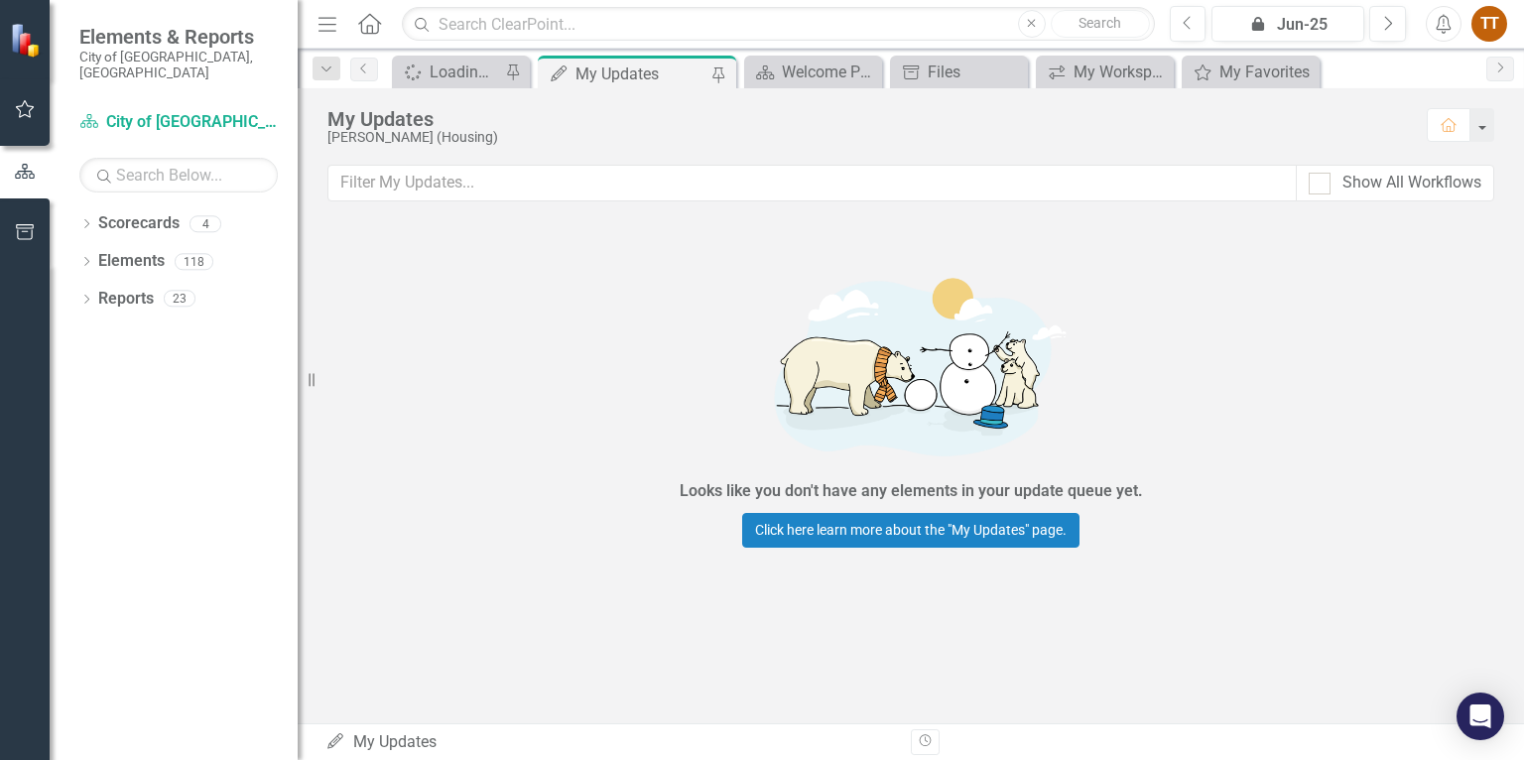
click at [333, 28] on icon "Menu" at bounding box center [328, 23] width 26 height 21
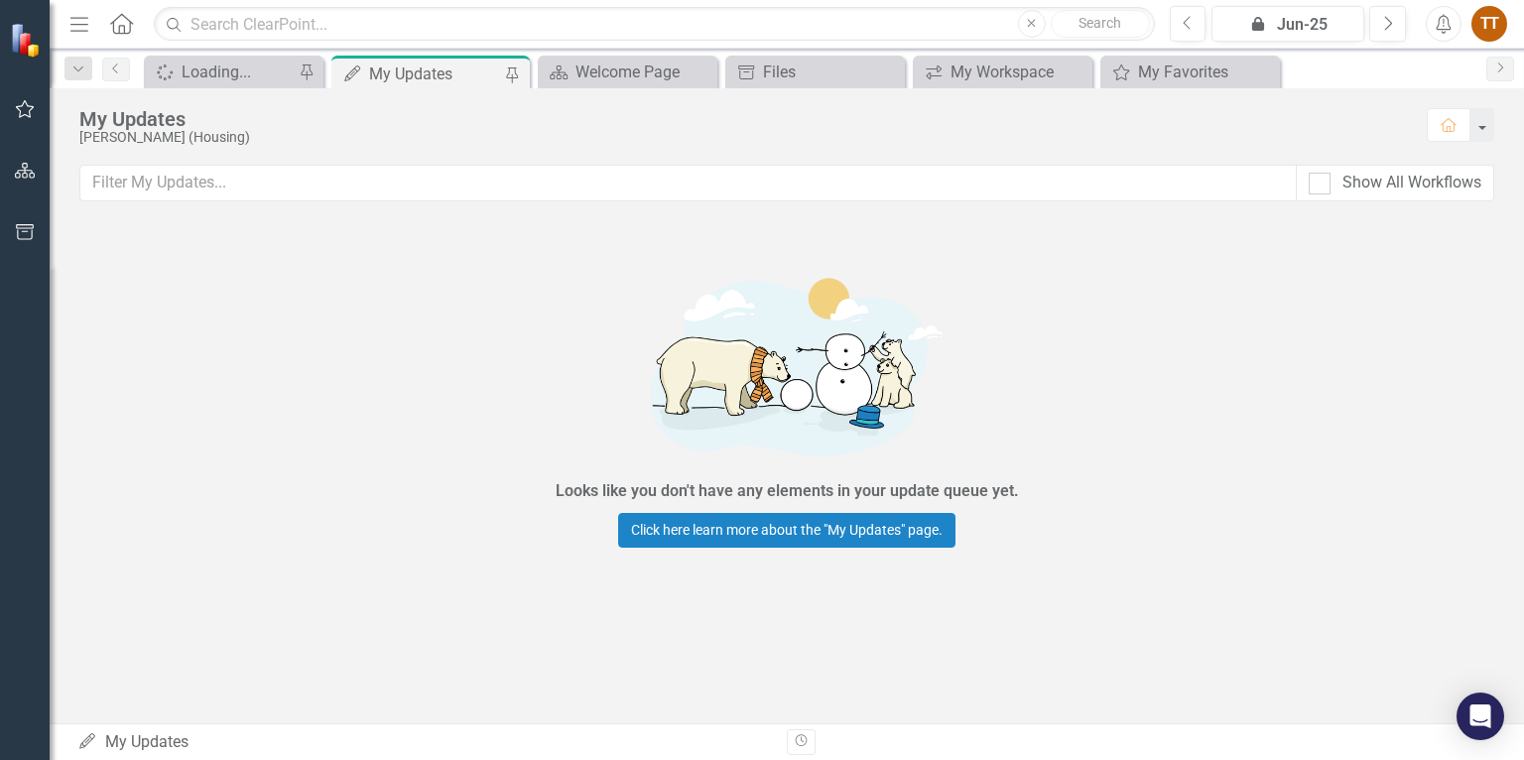
click at [79, 23] on icon "button" at bounding box center [79, 24] width 18 height 14
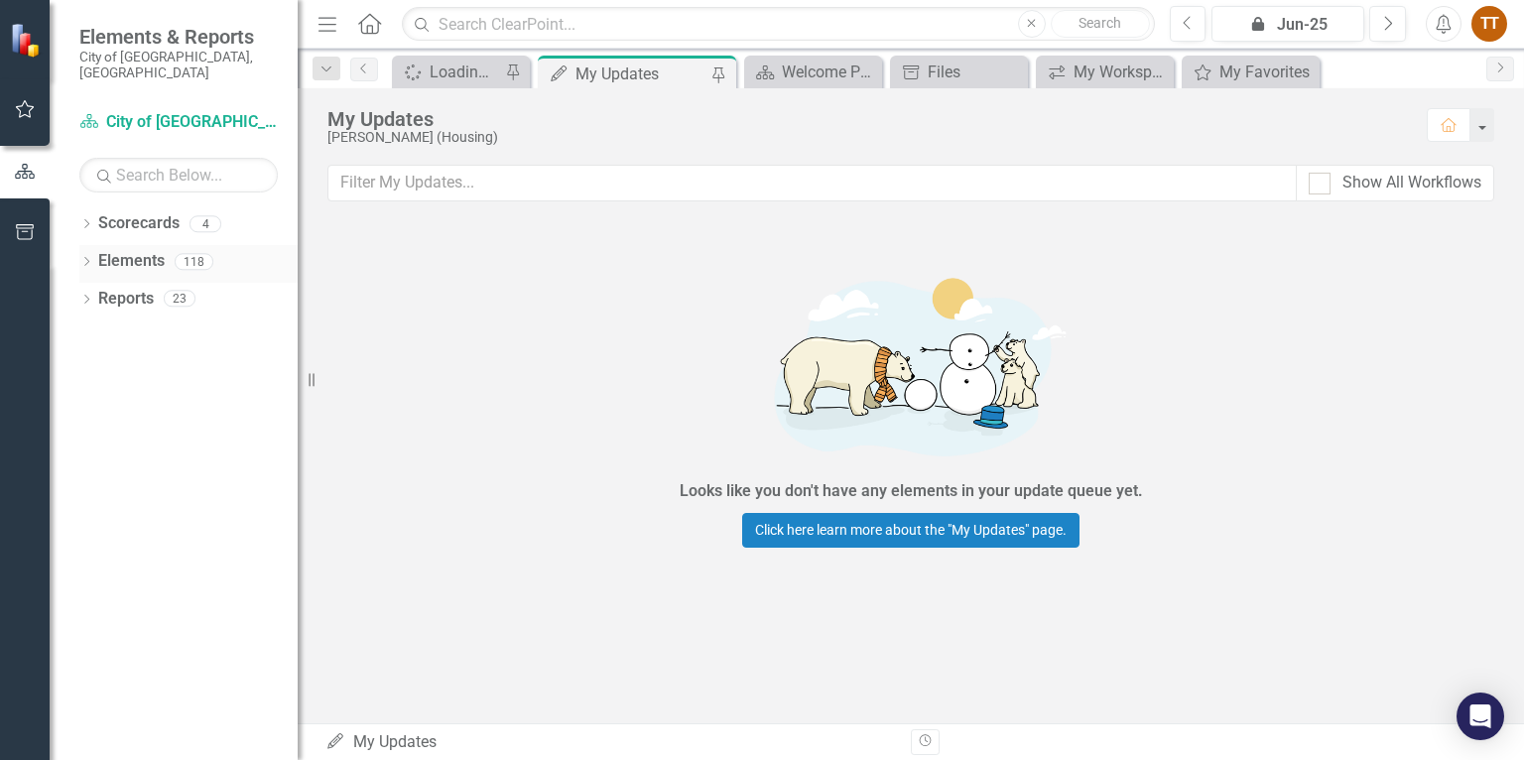
click at [87, 257] on icon at bounding box center [86, 261] width 5 height 9
click at [1482, 125] on button "button" at bounding box center [1482, 125] width 26 height 34
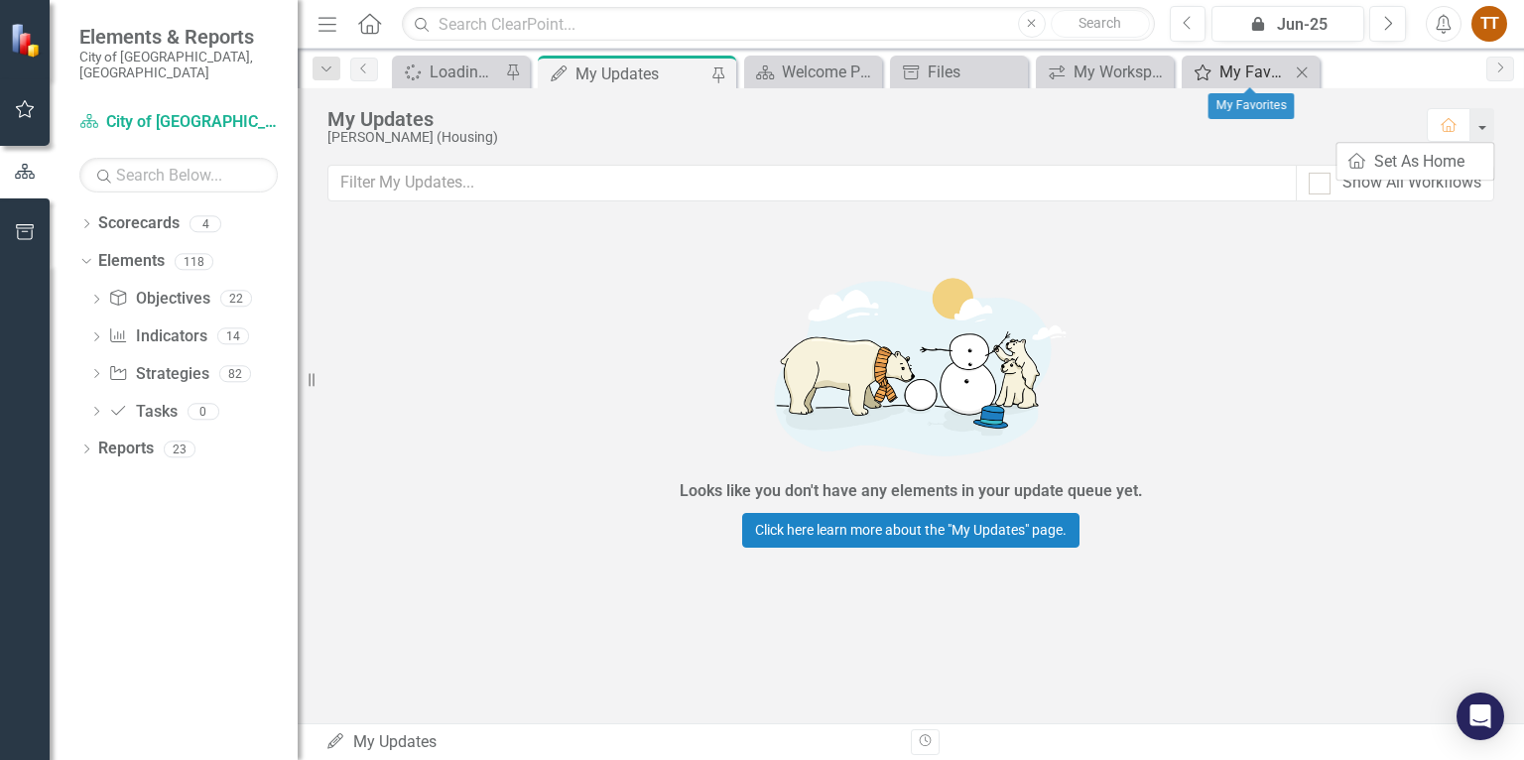
click at [1282, 64] on div "My Favorites" at bounding box center [1255, 72] width 70 height 25
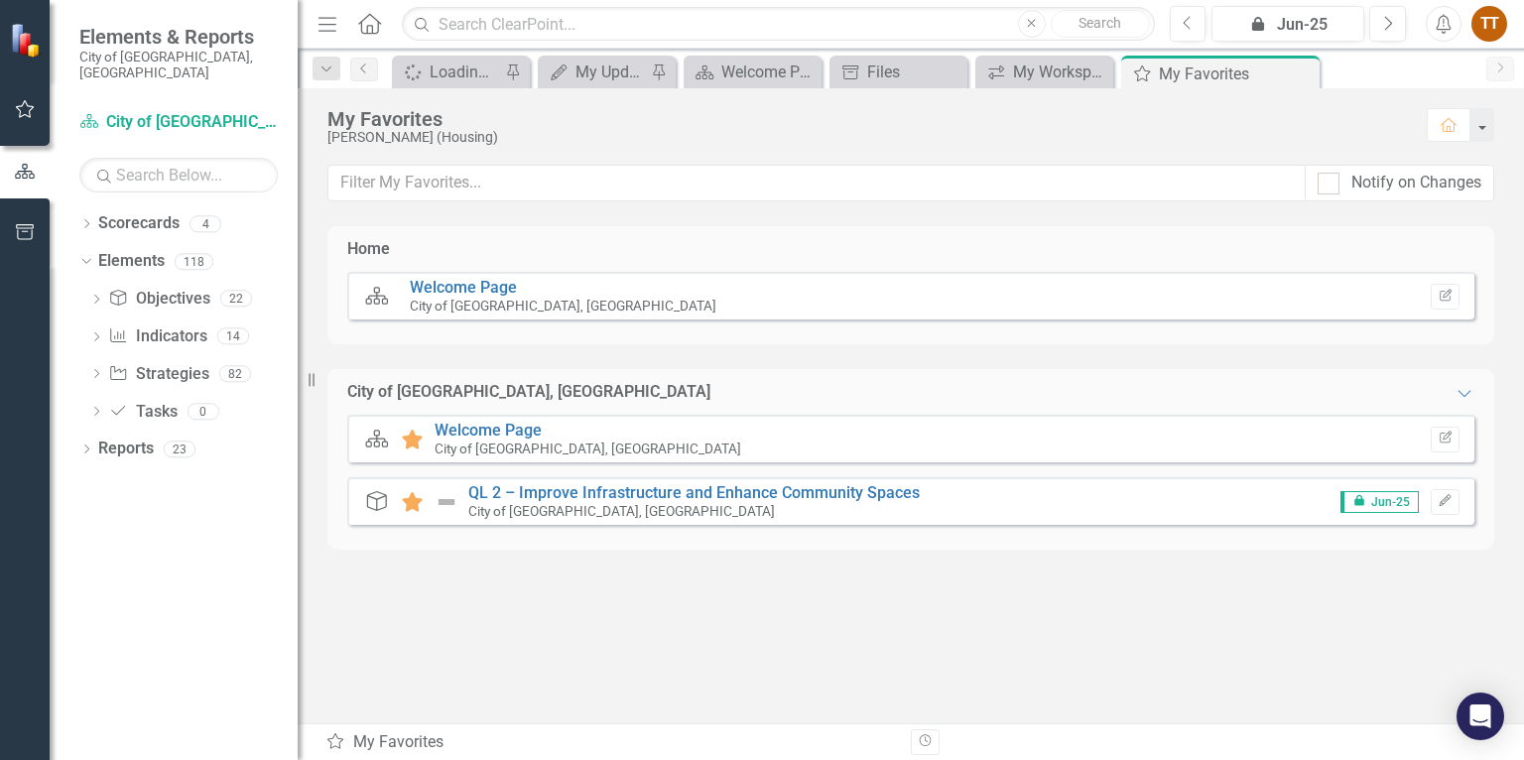
click at [322, 18] on icon "Menu" at bounding box center [328, 23] width 26 height 21
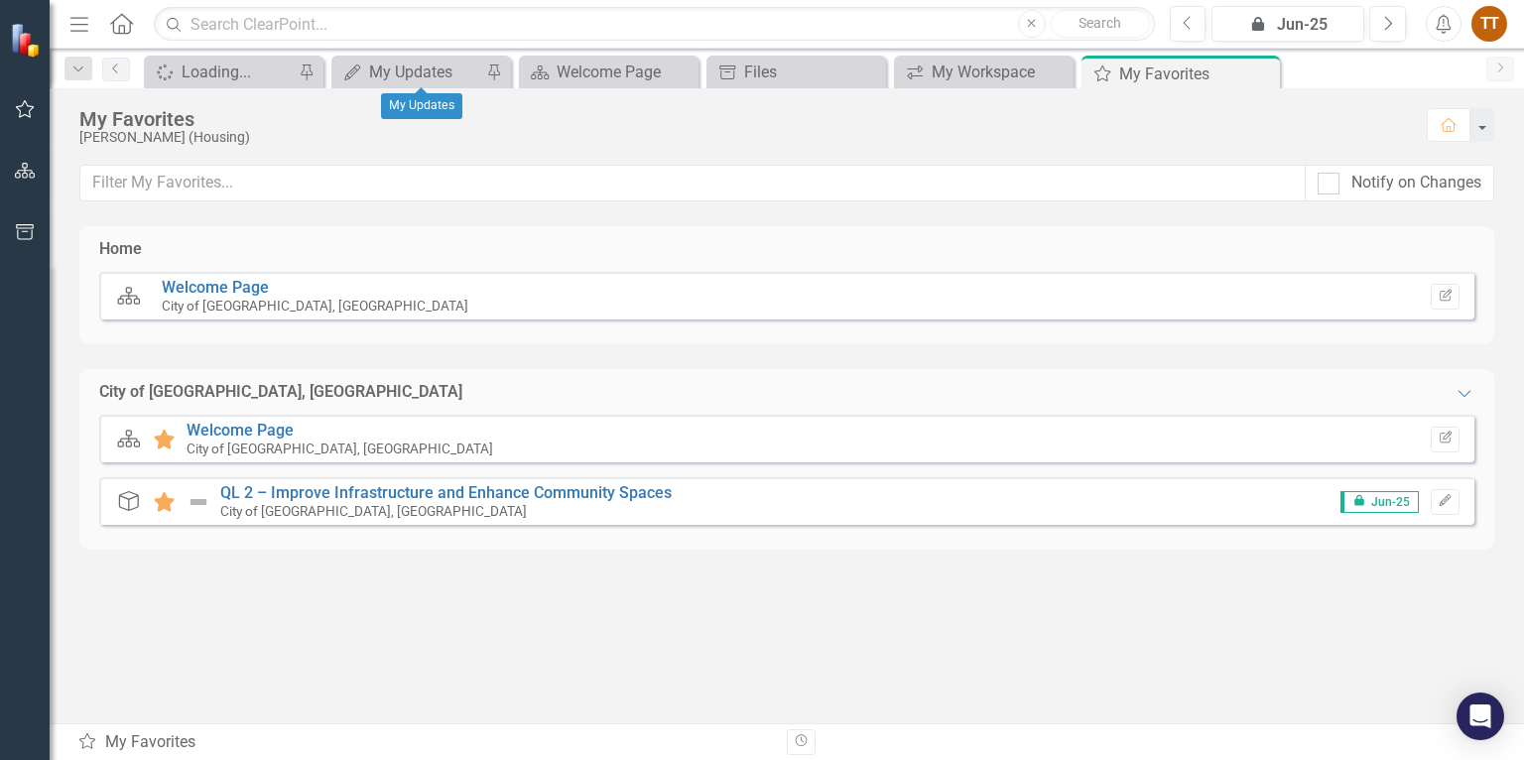
click at [468, 56] on div "My Updates My Updates Pin" at bounding box center [421, 72] width 180 height 33
click at [433, 71] on div "My Updates" at bounding box center [425, 72] width 112 height 25
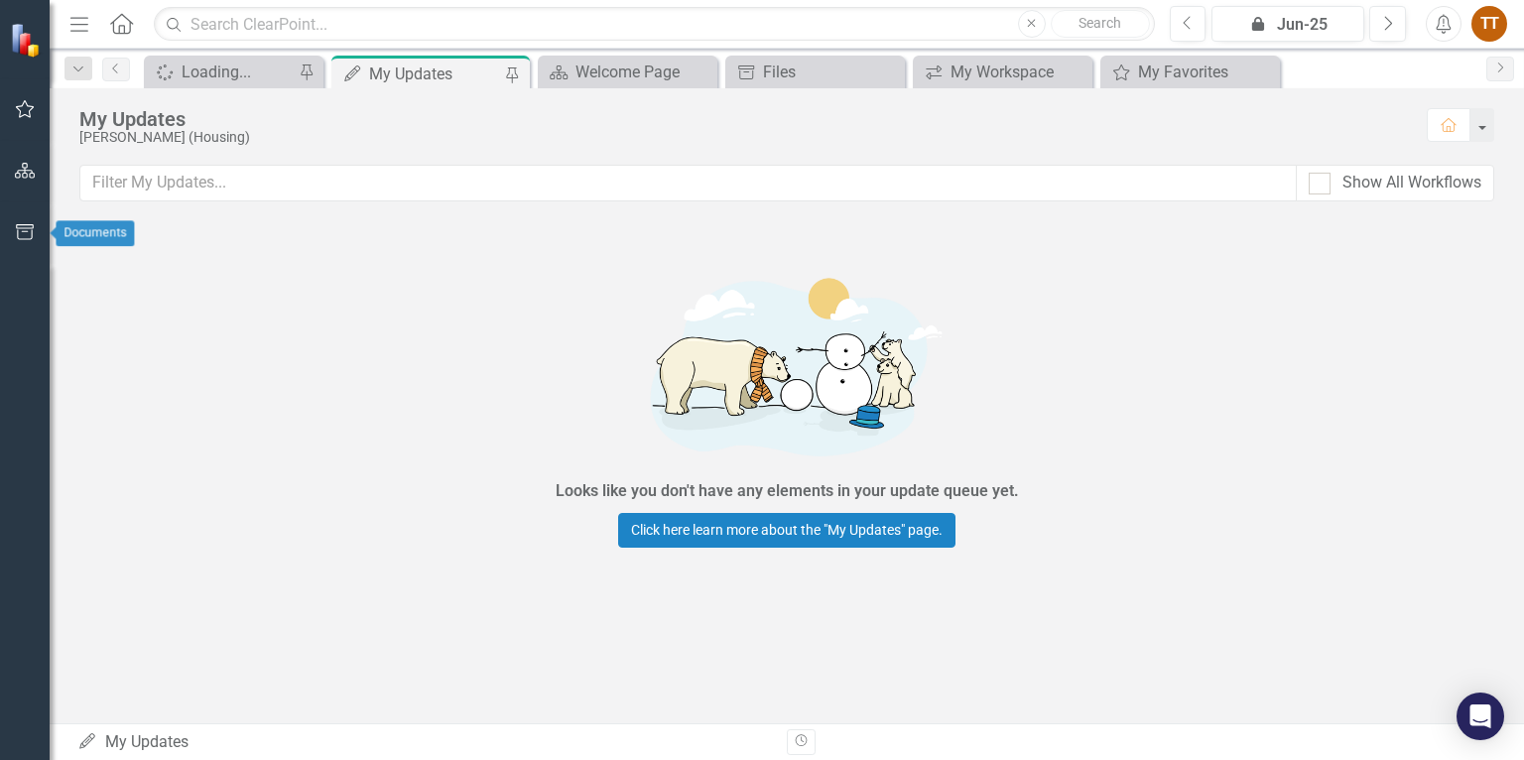
click at [23, 234] on icon "button" at bounding box center [25, 232] width 21 height 16
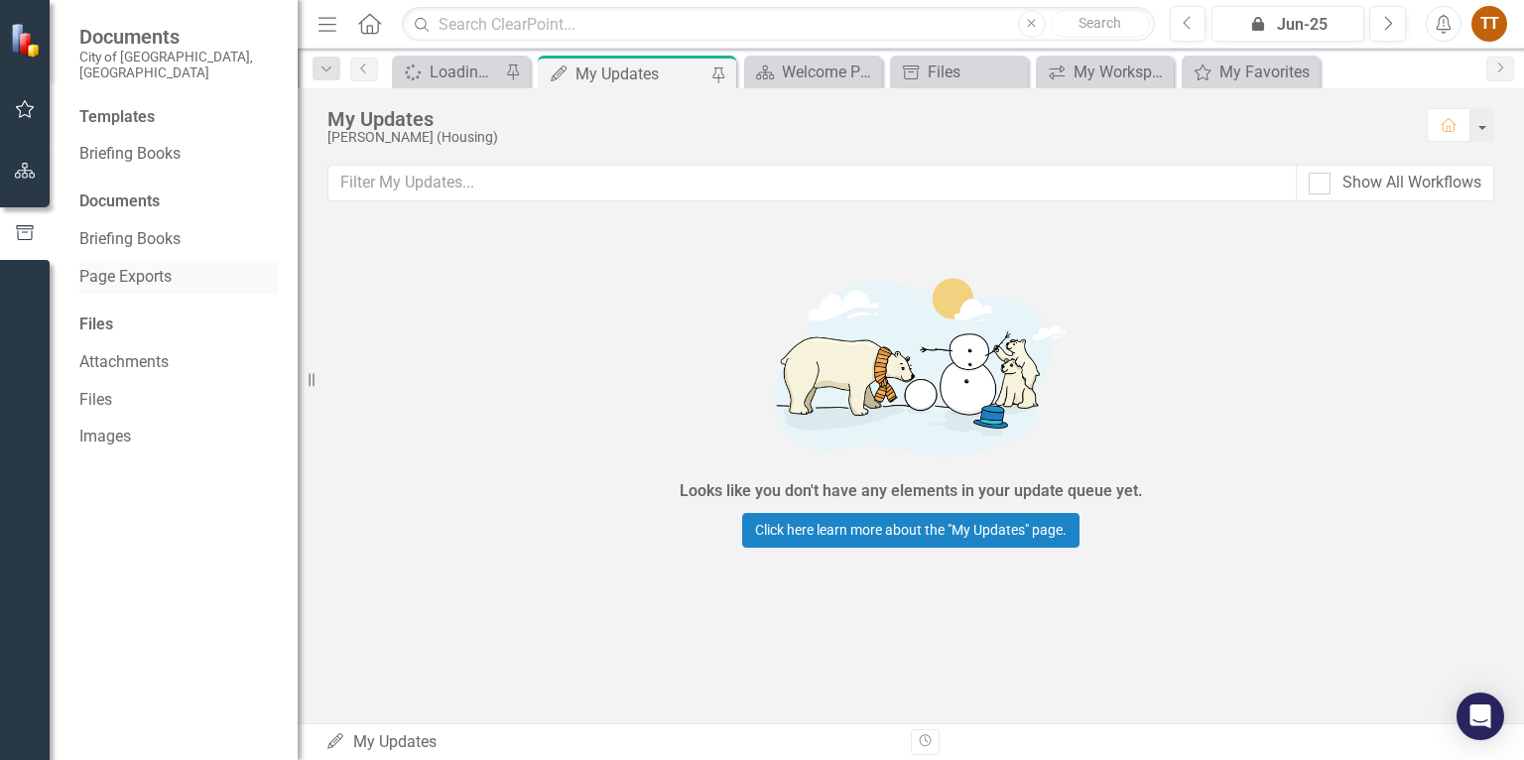
click at [149, 266] on link "Page Exports" at bounding box center [178, 277] width 198 height 23
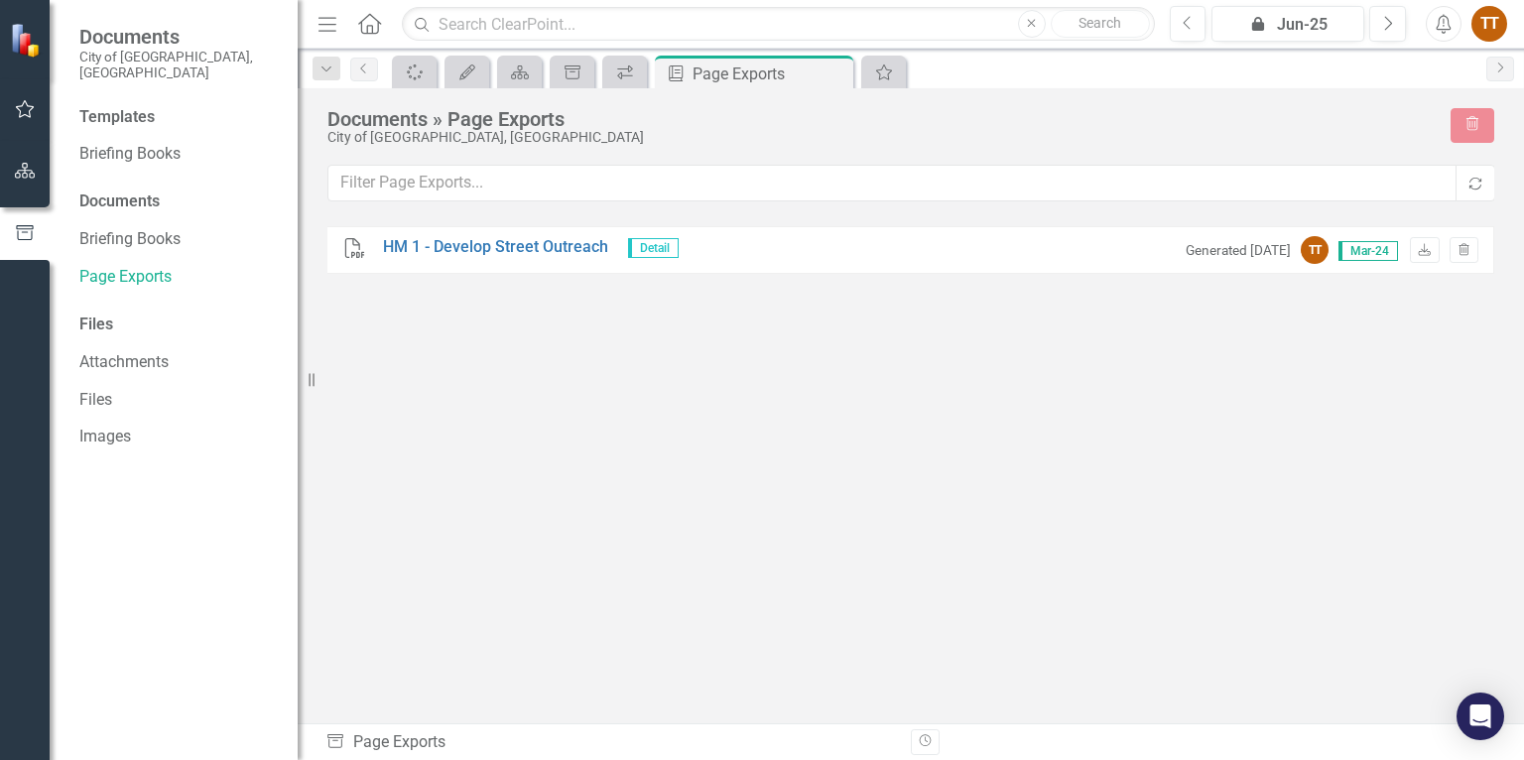
click at [1302, 357] on div "PDF HM 1 - Develop Street Outreach Detail Generated [DATE] TT Mar-24 Download T…" at bounding box center [910, 438] width 1167 height 425
